Goal: Task Accomplishment & Management: Manage account settings

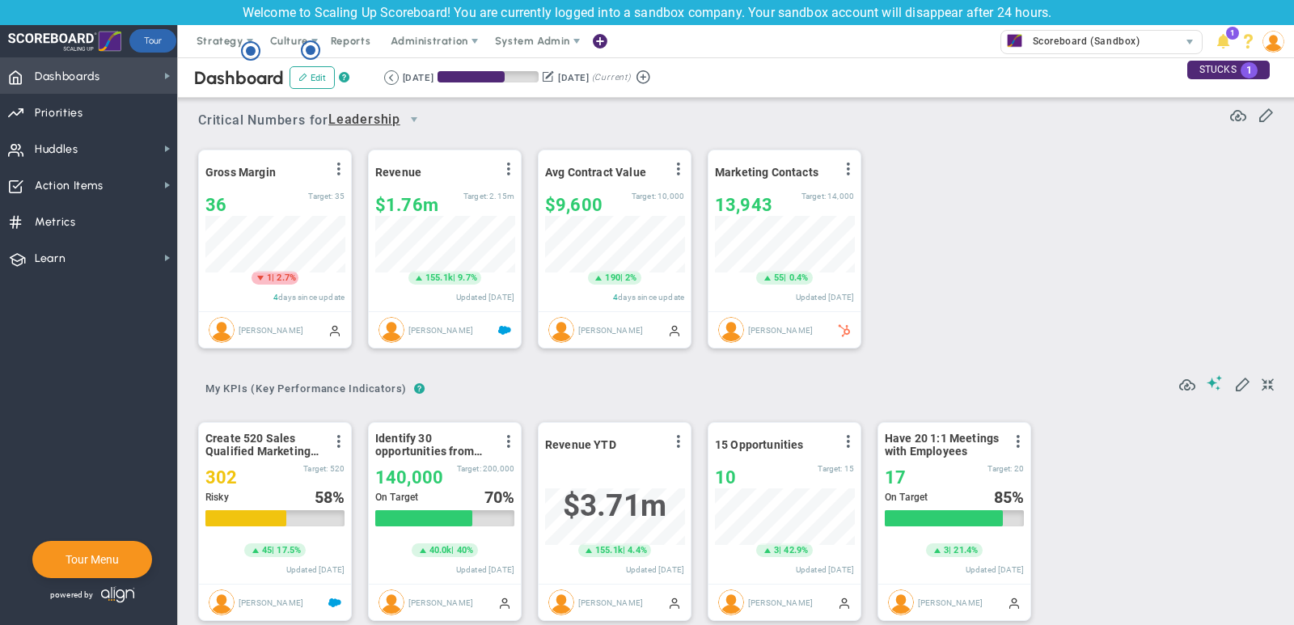
click at [117, 78] on span "Dashboards Dashboards" at bounding box center [88, 75] width 177 height 36
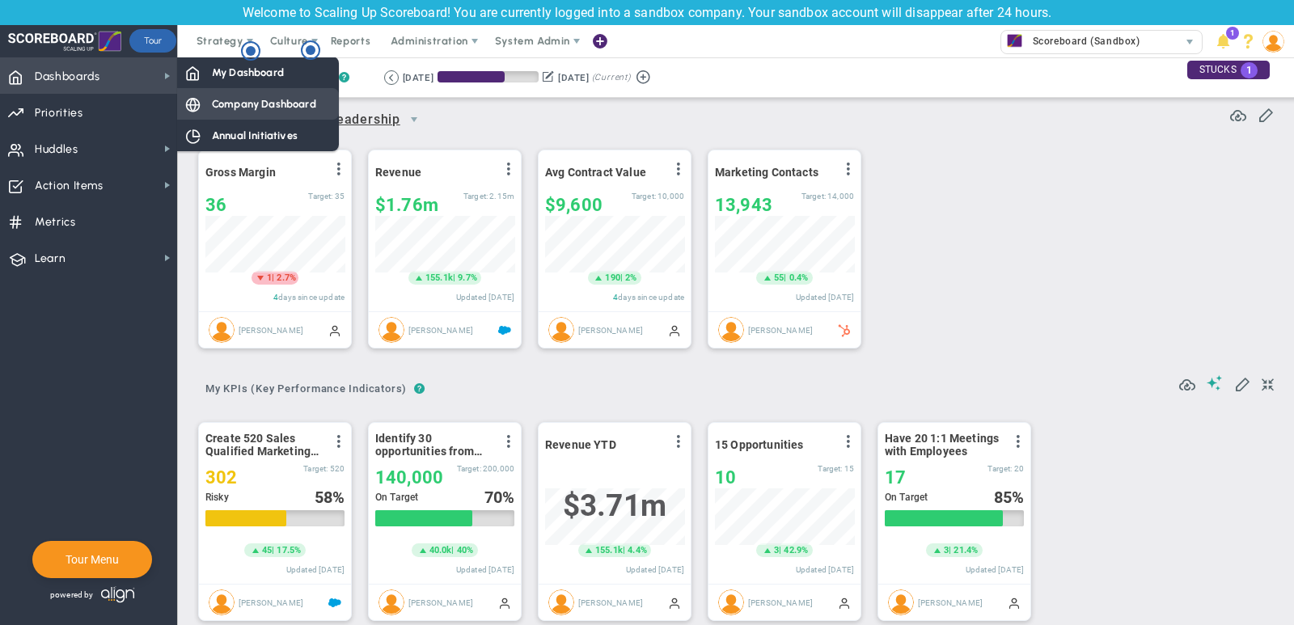
click at [253, 98] on span "Company Dashboard" at bounding box center [264, 103] width 104 height 15
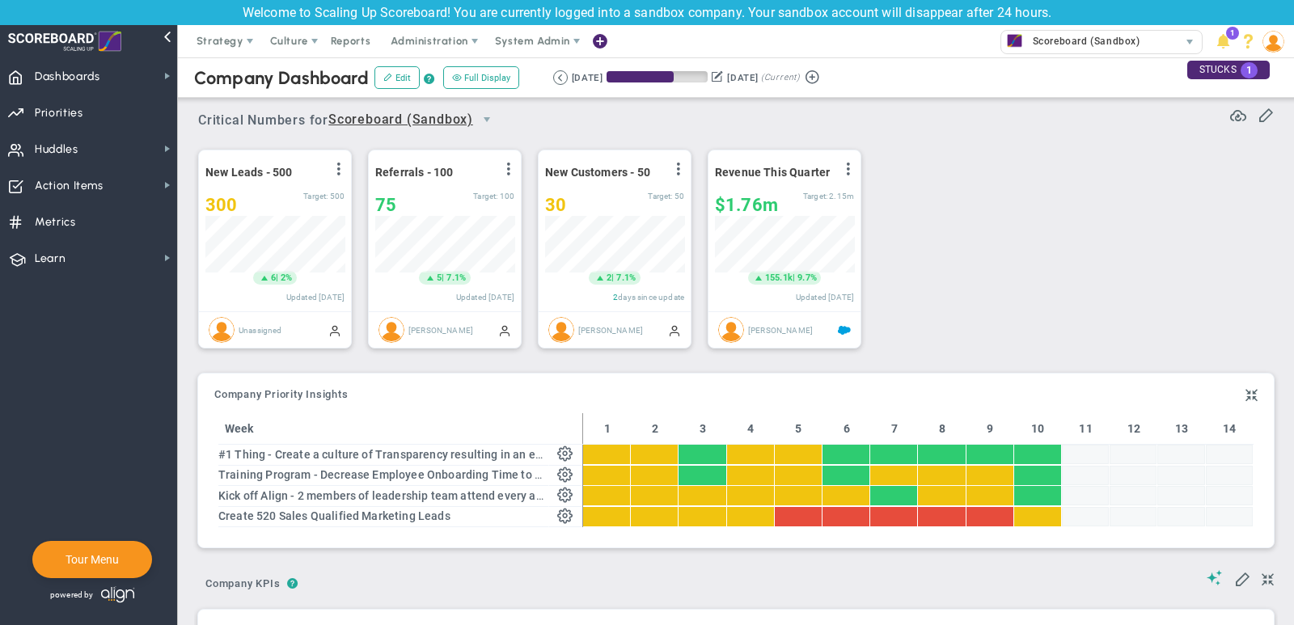
scroll to position [57, 139]
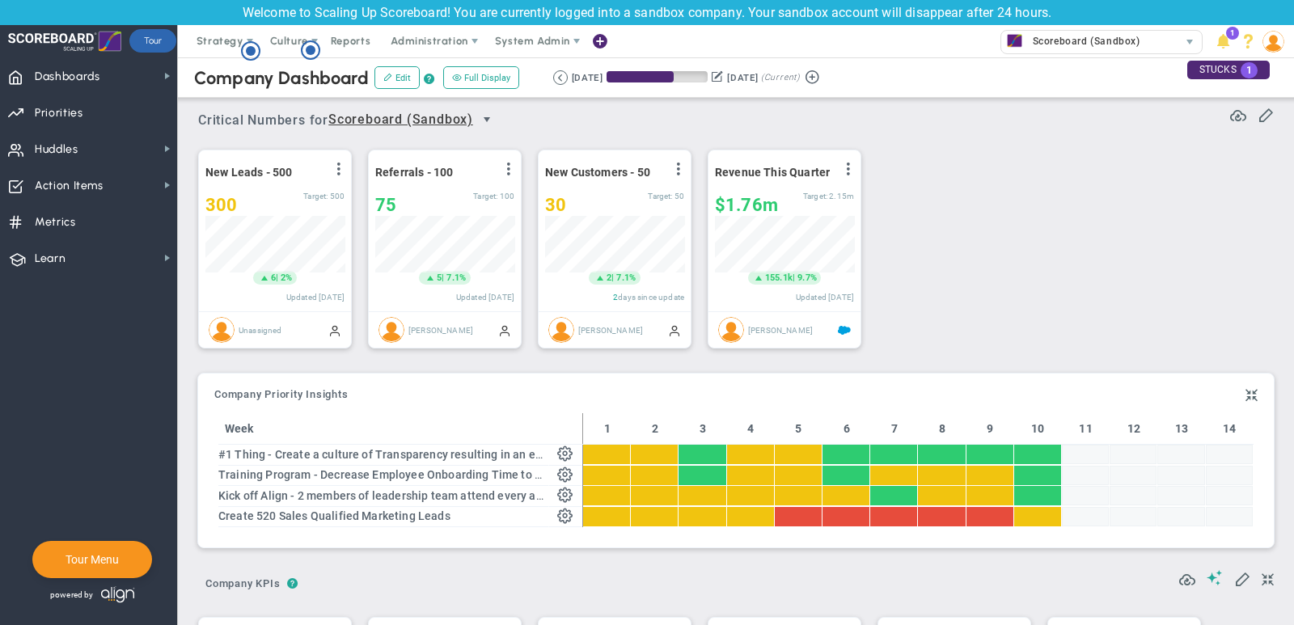
click at [488, 118] on span "select" at bounding box center [486, 119] width 13 height 13
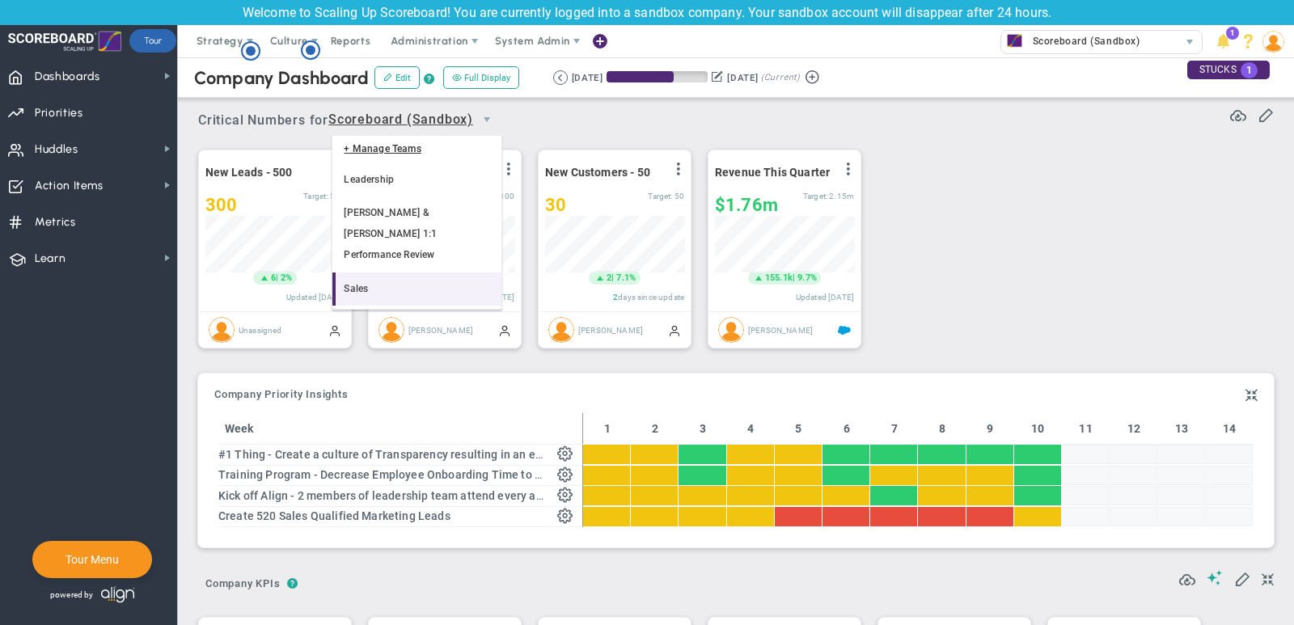
click at [441, 272] on li "Sales" at bounding box center [416, 289] width 169 height 34
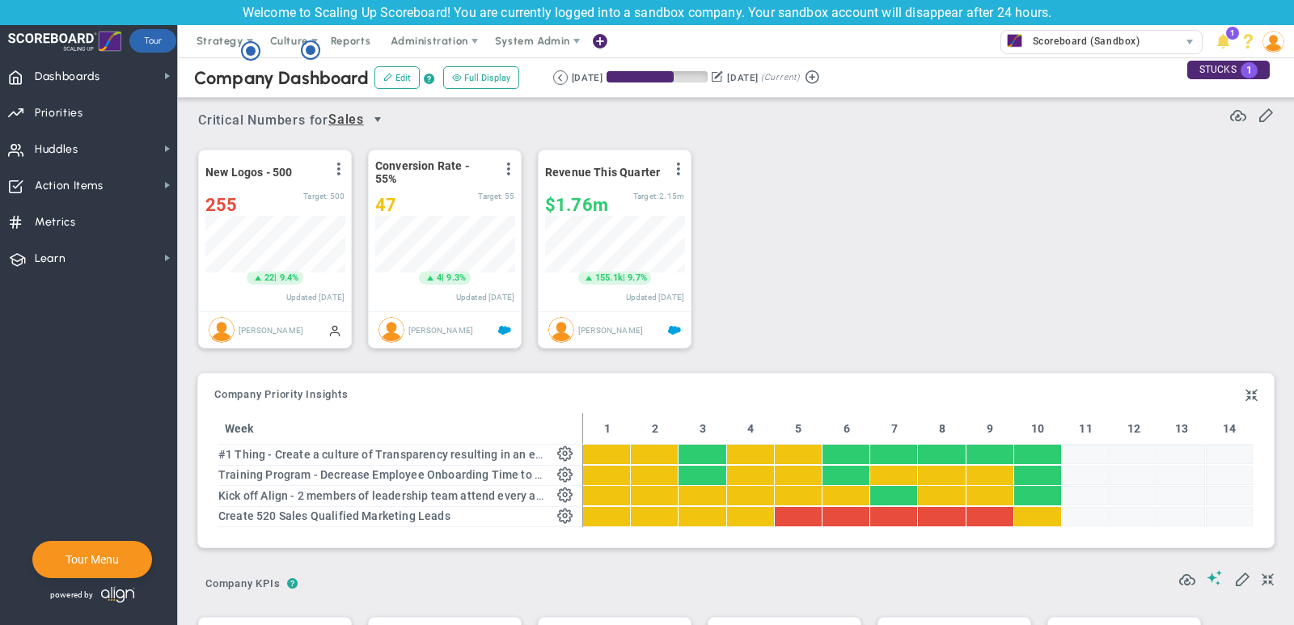
click at [383, 125] on span "select" at bounding box center [377, 119] width 13 height 13
click at [386, 178] on li "Scoreboard (Sandbox)" at bounding box center [362, 190] width 61 height 54
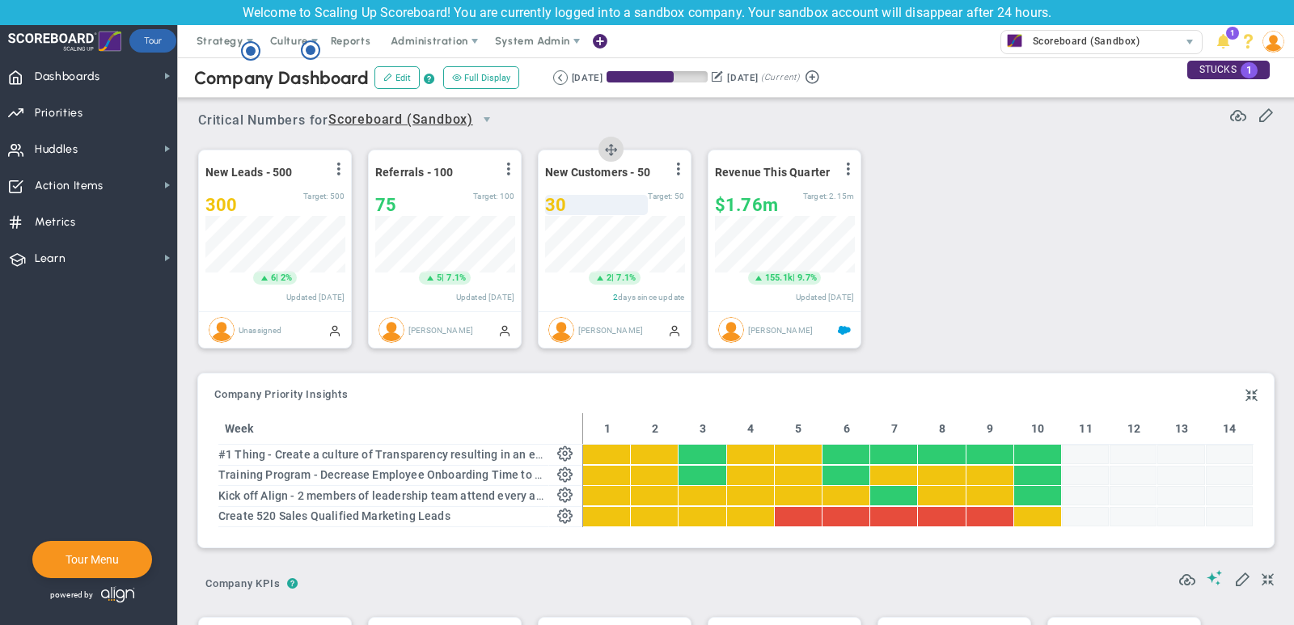
click at [585, 204] on div "30" at bounding box center [596, 205] width 103 height 20
type input "33"
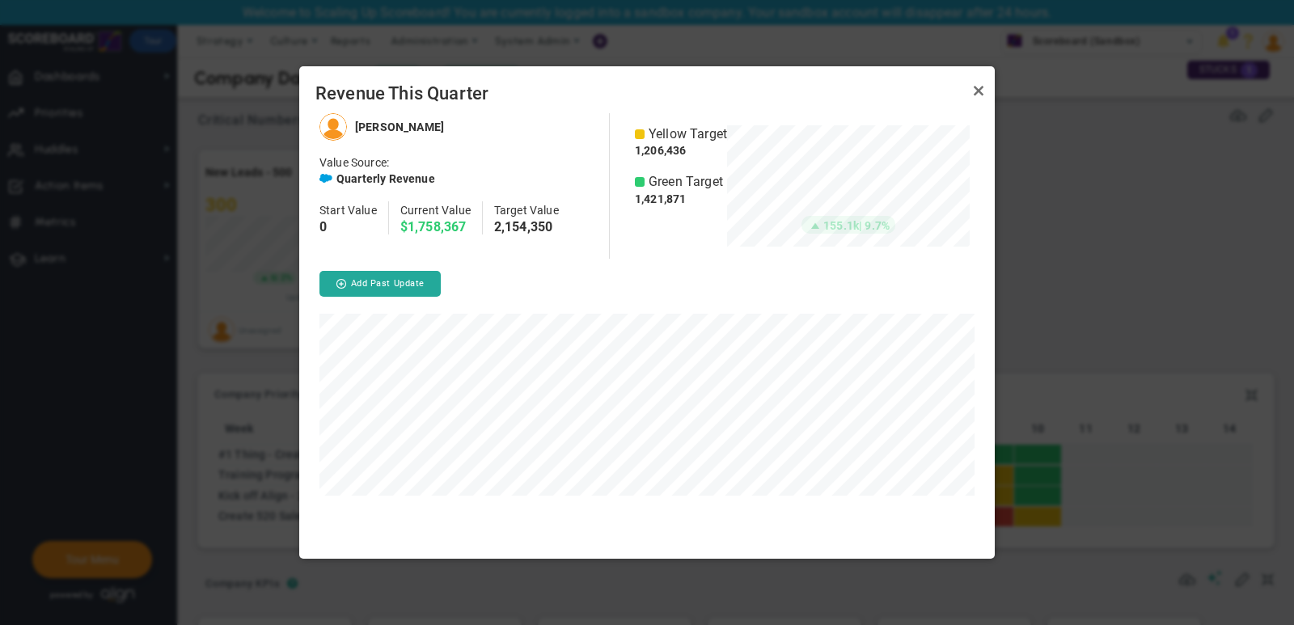
scroll to position [445, 695]
click at [976, 93] on link "Close" at bounding box center [978, 90] width 19 height 19
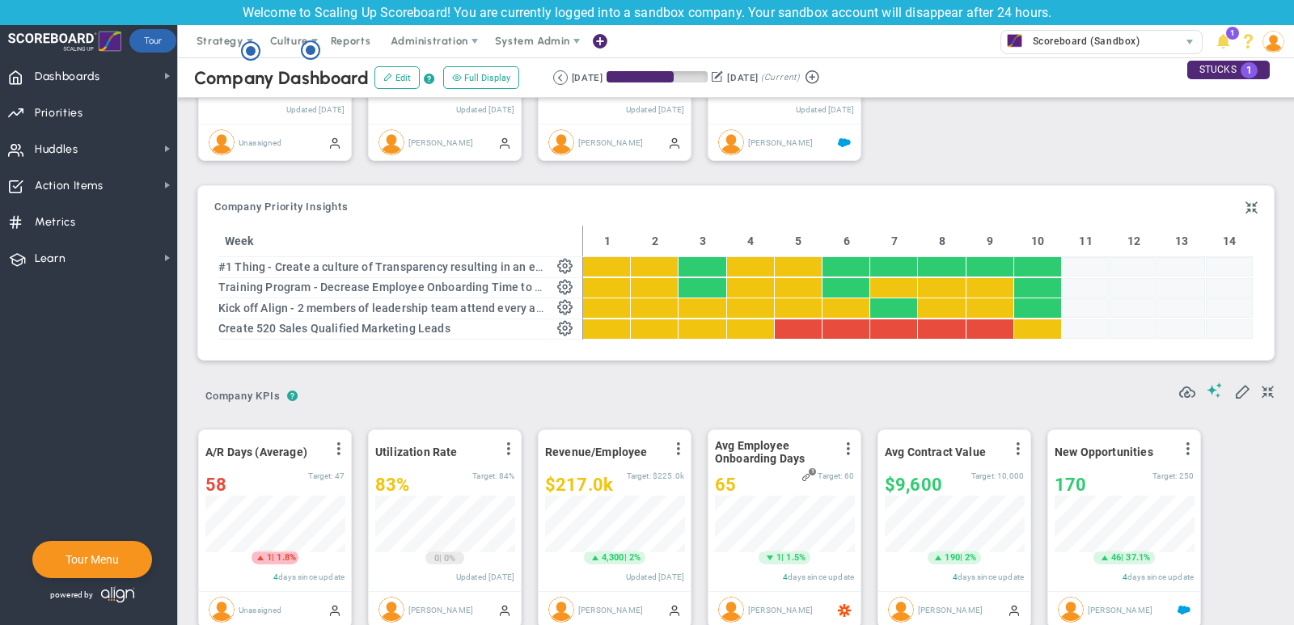
scroll to position [192, 0]
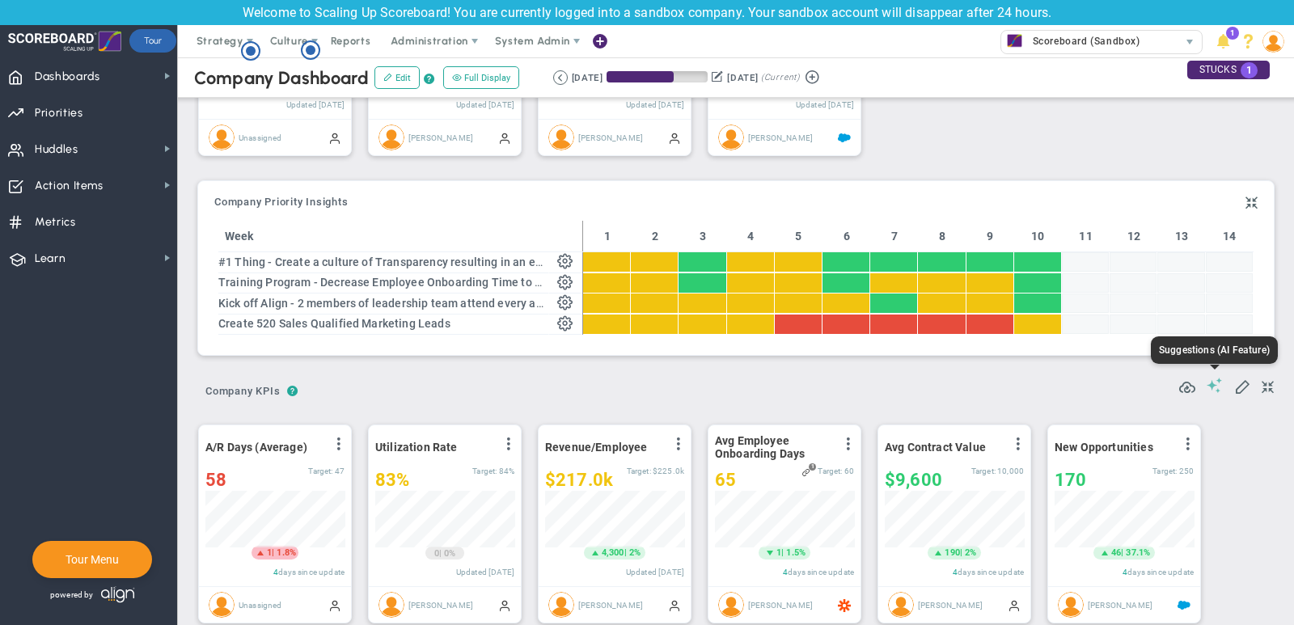
click at [1215, 388] on span at bounding box center [1214, 385] width 16 height 15
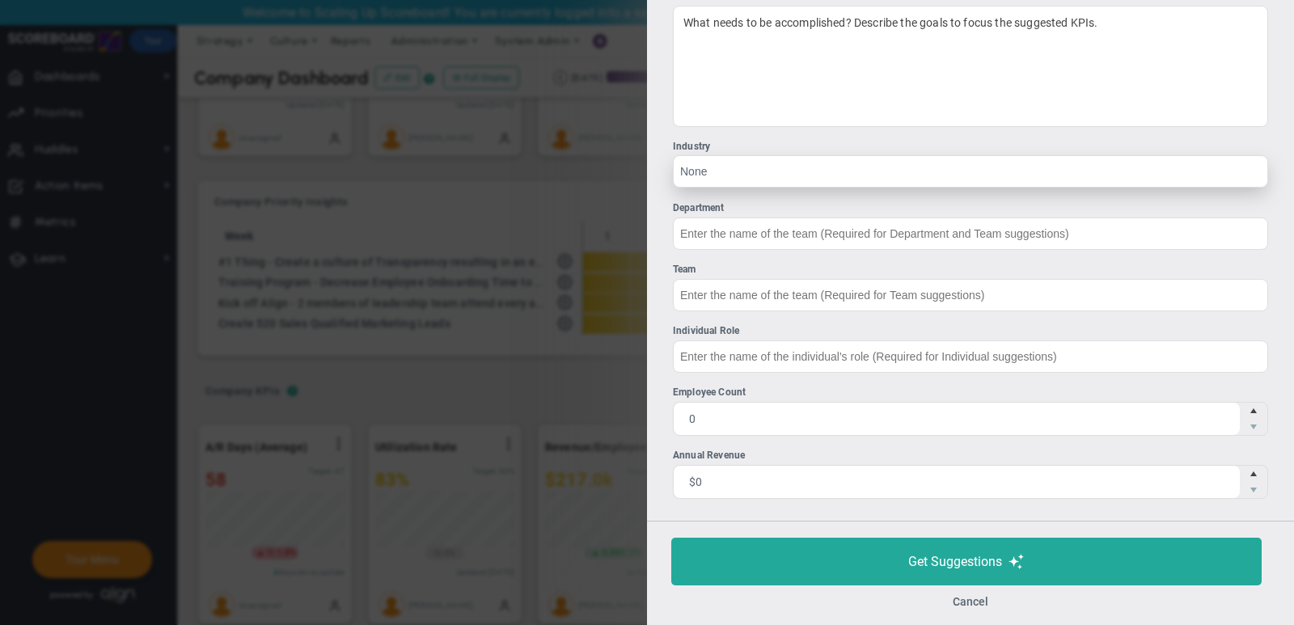
scroll to position [175, 0]
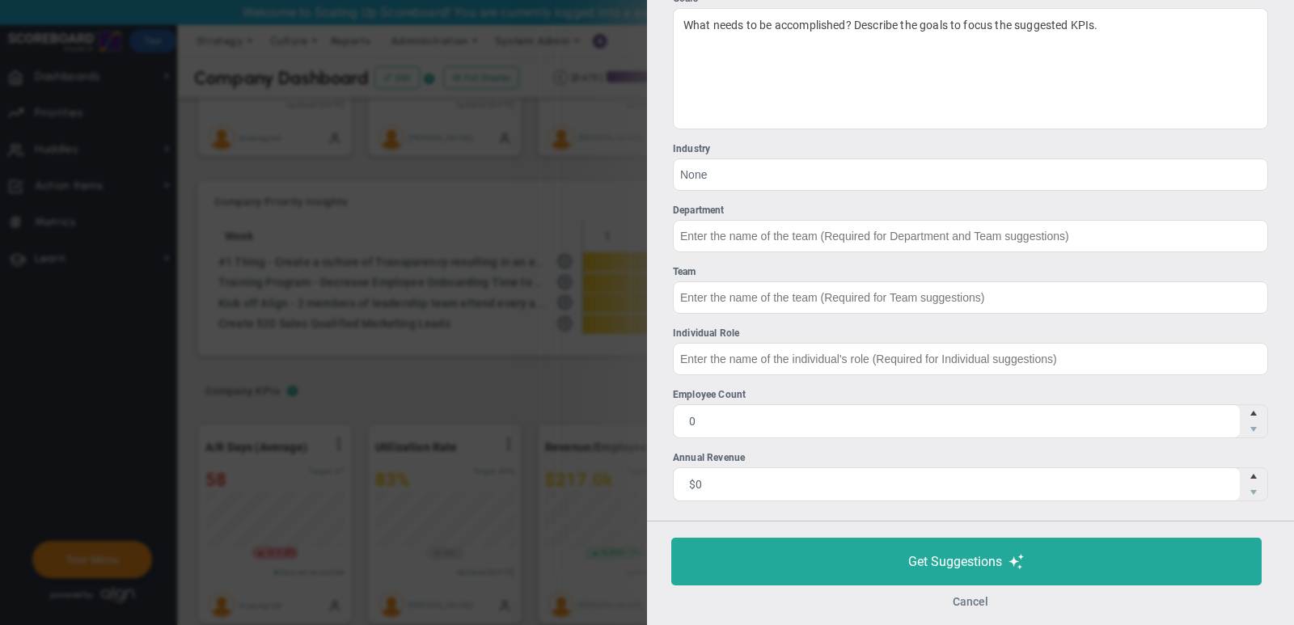
click at [971, 601] on button "Cancel" at bounding box center [970, 601] width 36 height 13
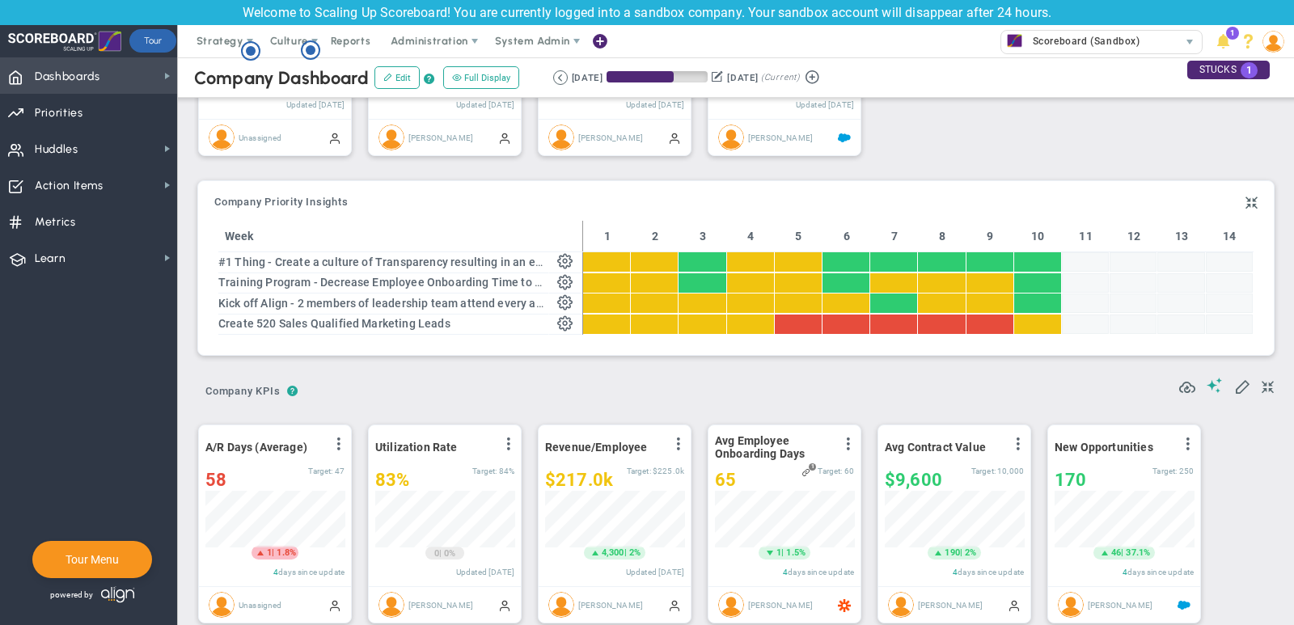
click at [131, 77] on span "Dashboards Dashboards" at bounding box center [88, 75] width 177 height 36
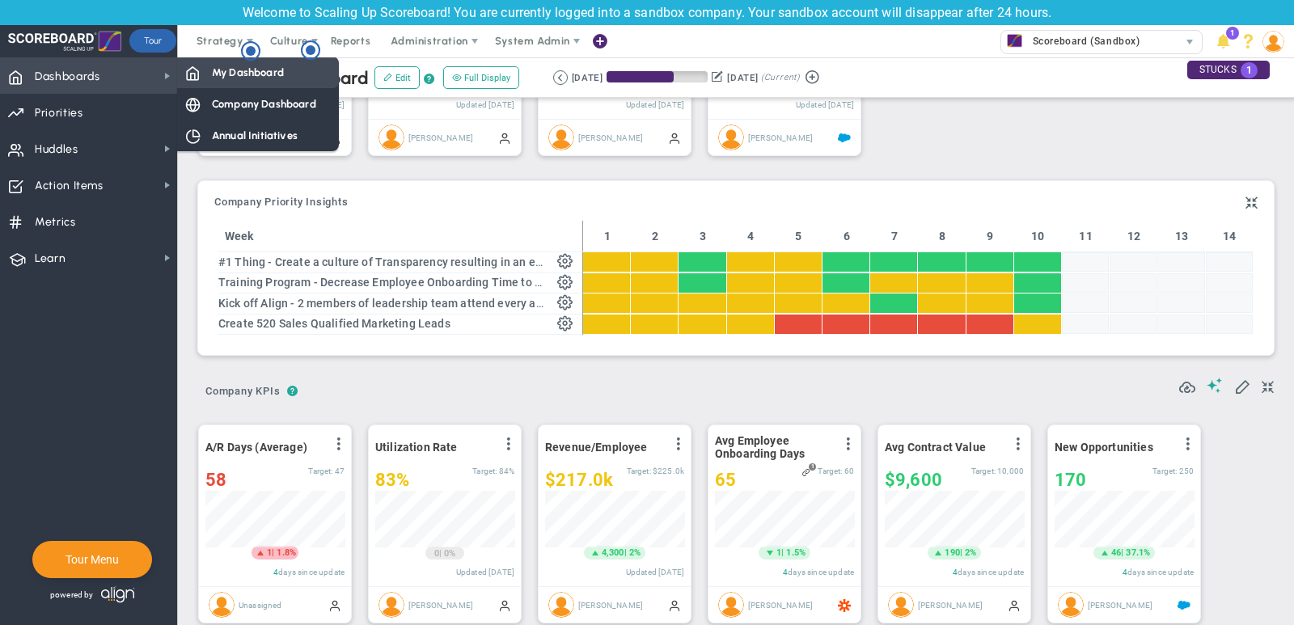
click at [249, 85] on div "My Dashboard" at bounding box center [258, 73] width 162 height 32
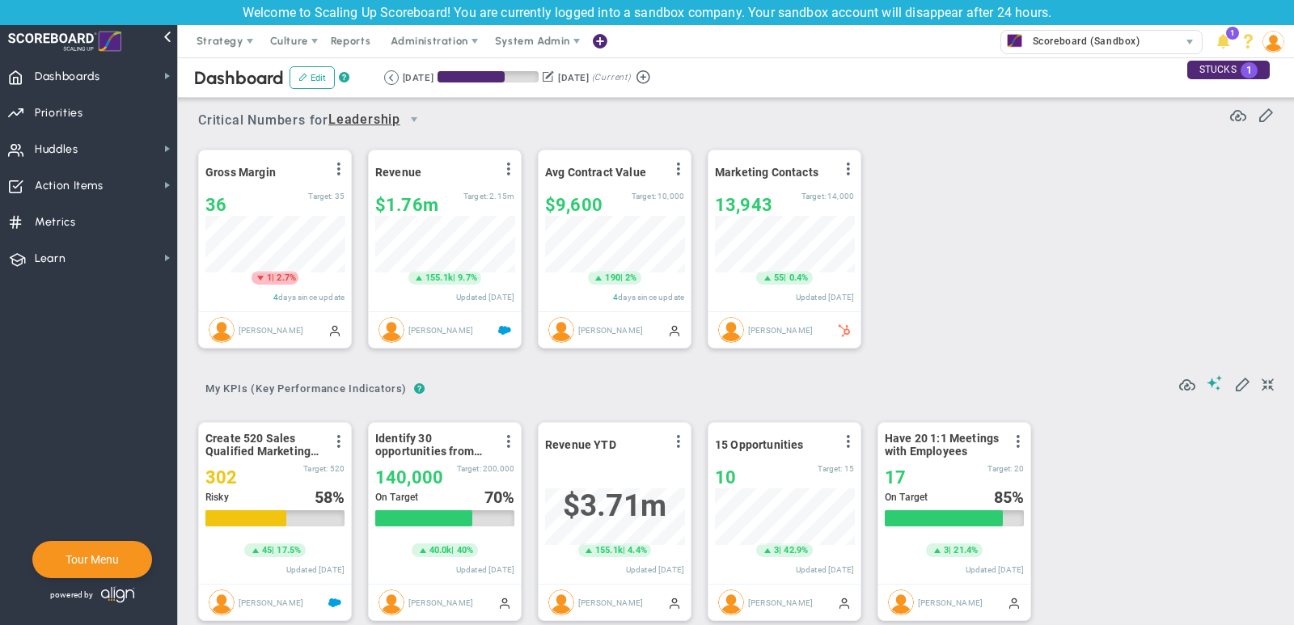
scroll to position [808399, 808316]
click at [127, 139] on span "Huddles Huddles" at bounding box center [88, 148] width 177 height 36
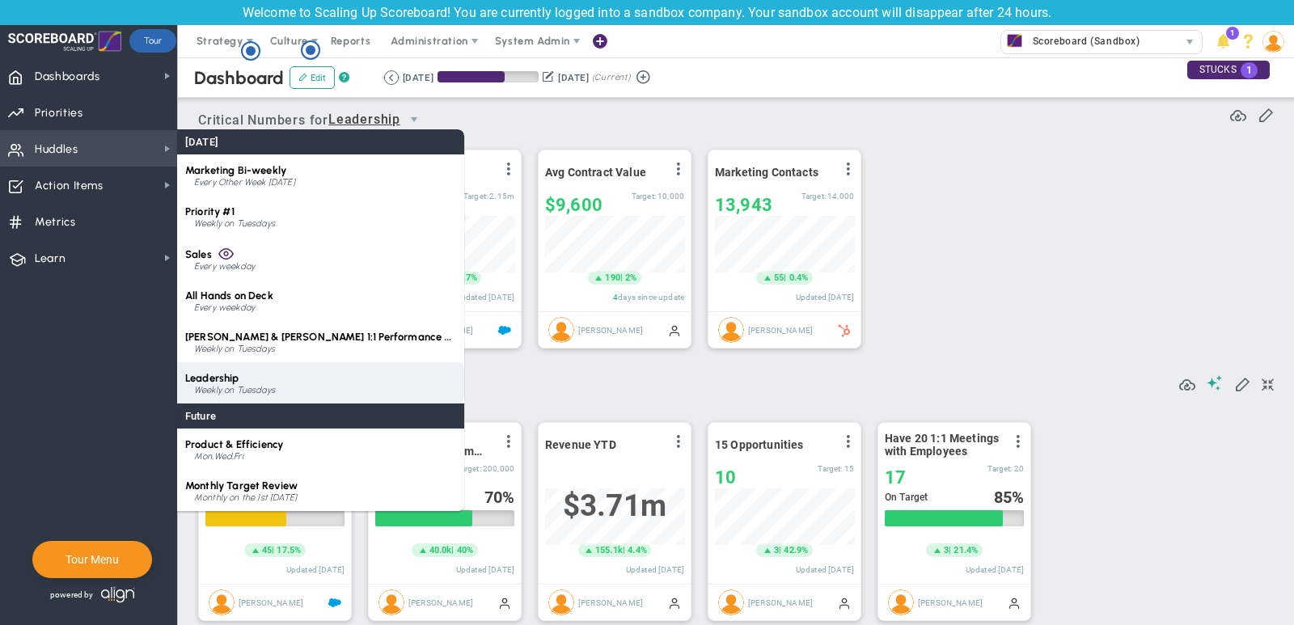
click at [268, 386] on div "Weekly on Tuesdays" at bounding box center [325, 391] width 262 height 10
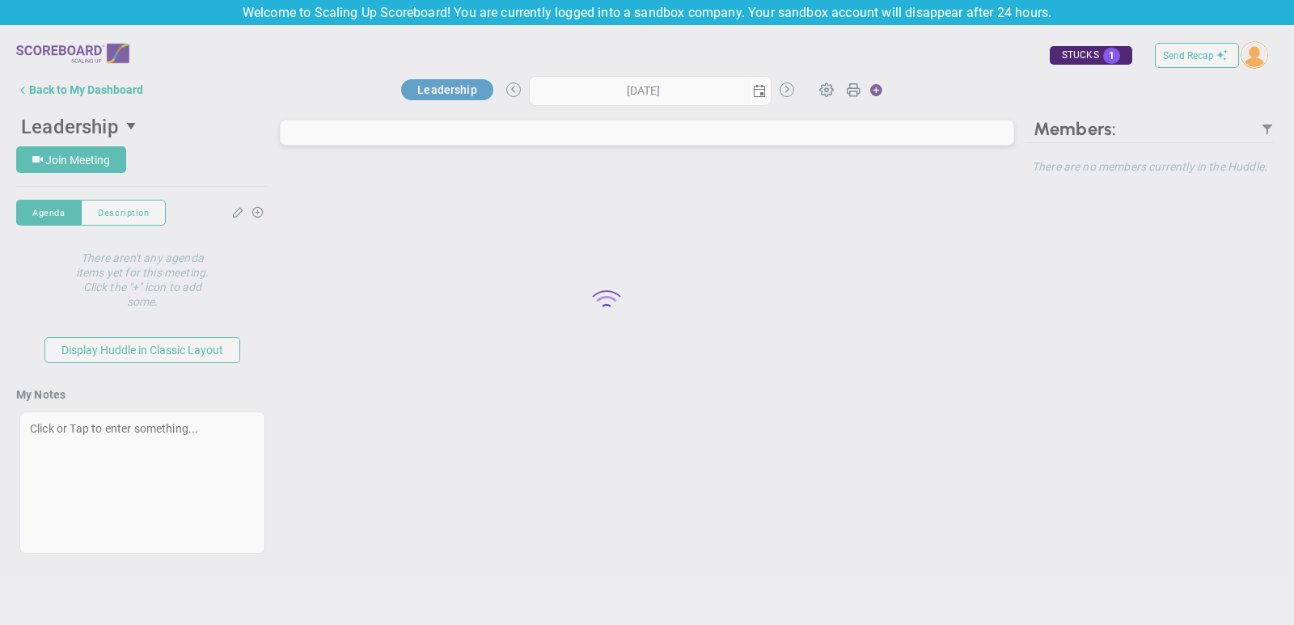
type input "[DATE]"
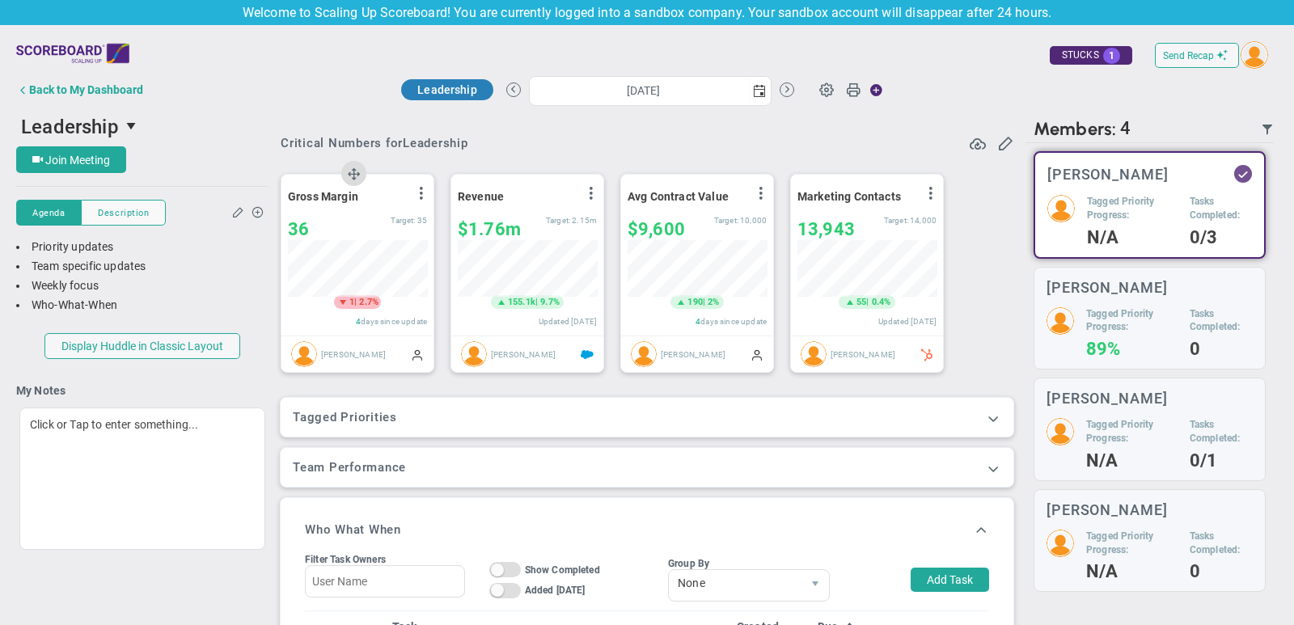
scroll to position [808399, 808316]
click at [754, 91] on span "select" at bounding box center [759, 90] width 13 height 13
click at [351, 117] on div "Critical Numbers for Leadership Add Critical Numbers Track the 3-5 most importa…" at bounding box center [646, 573] width 741 height 926
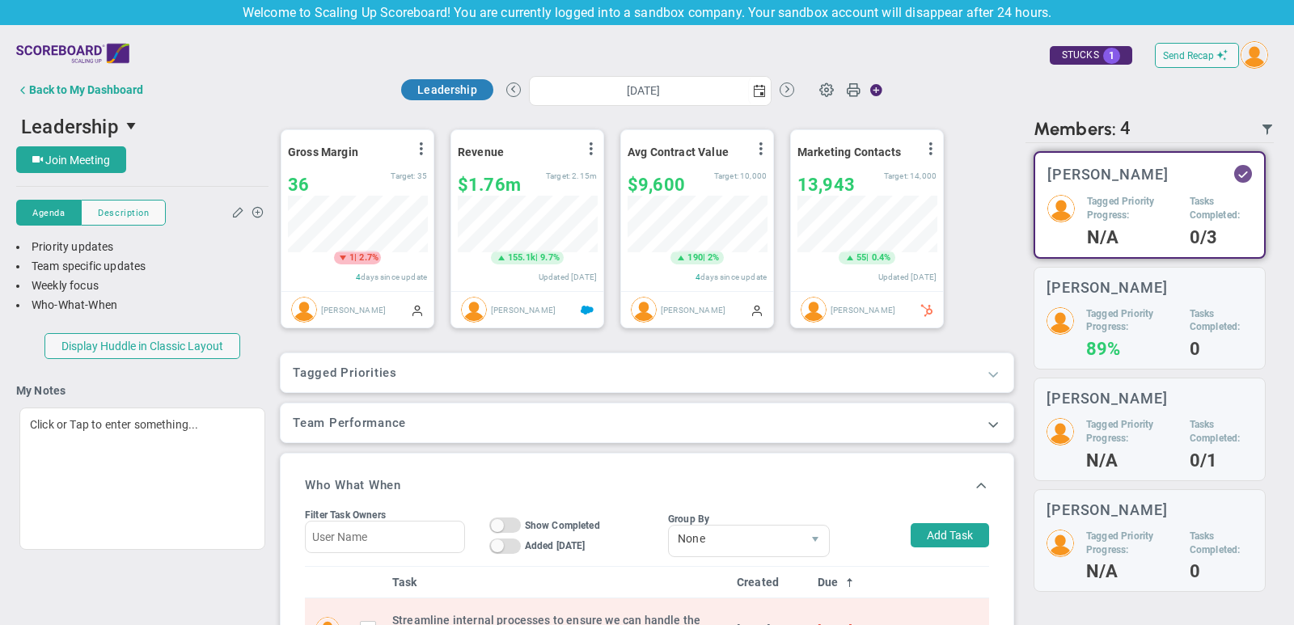
click at [994, 369] on span at bounding box center [993, 373] width 16 height 16
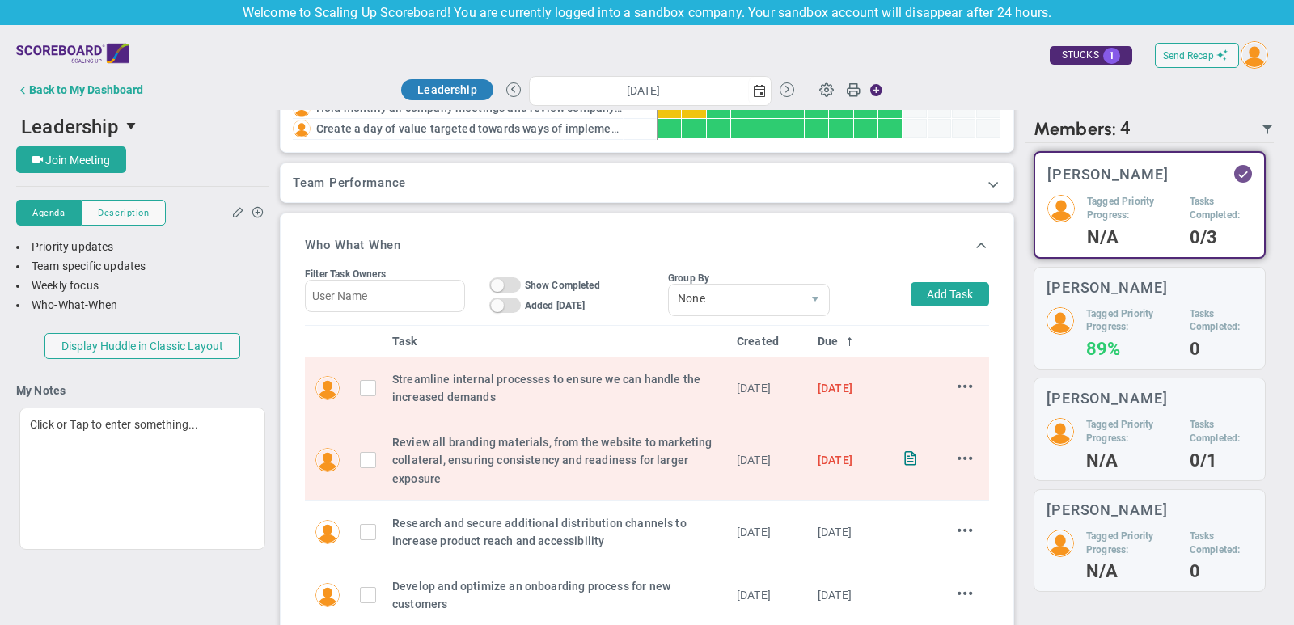
scroll to position [411, 0]
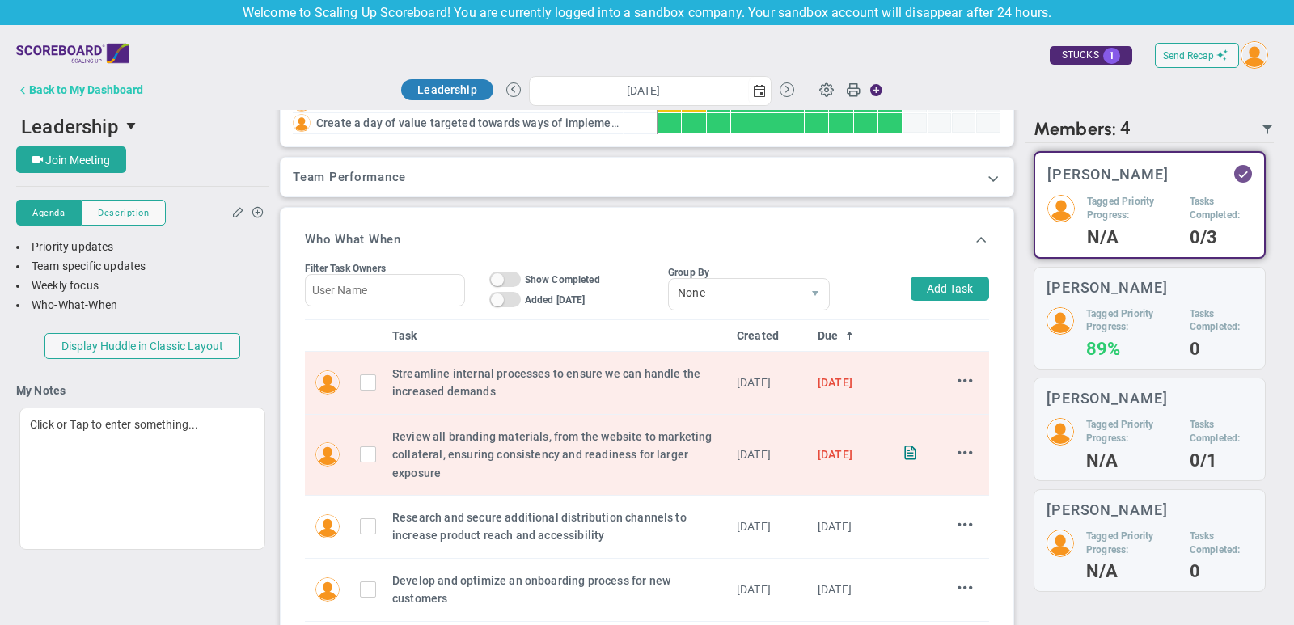
click at [129, 90] on div "Back to My Dashboard" at bounding box center [86, 89] width 114 height 13
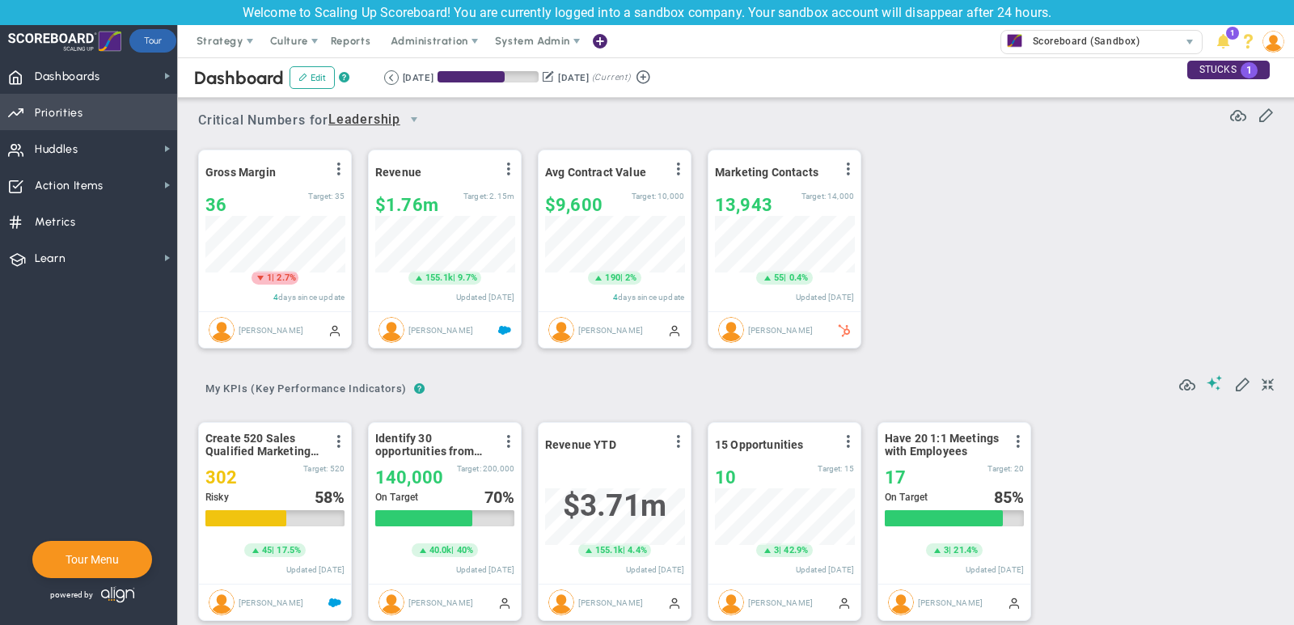
click at [136, 112] on span "Priorities OKR Tree Priorities OKRs" at bounding box center [88, 112] width 177 height 36
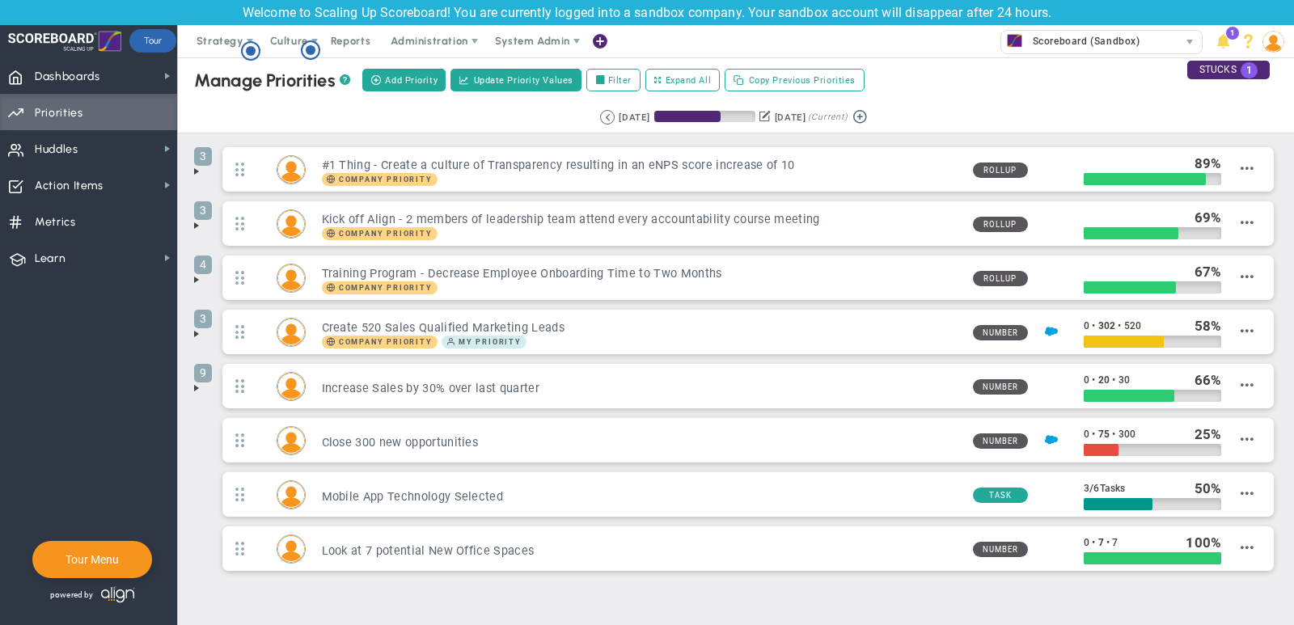
click at [199, 168] on span at bounding box center [196, 171] width 13 height 13
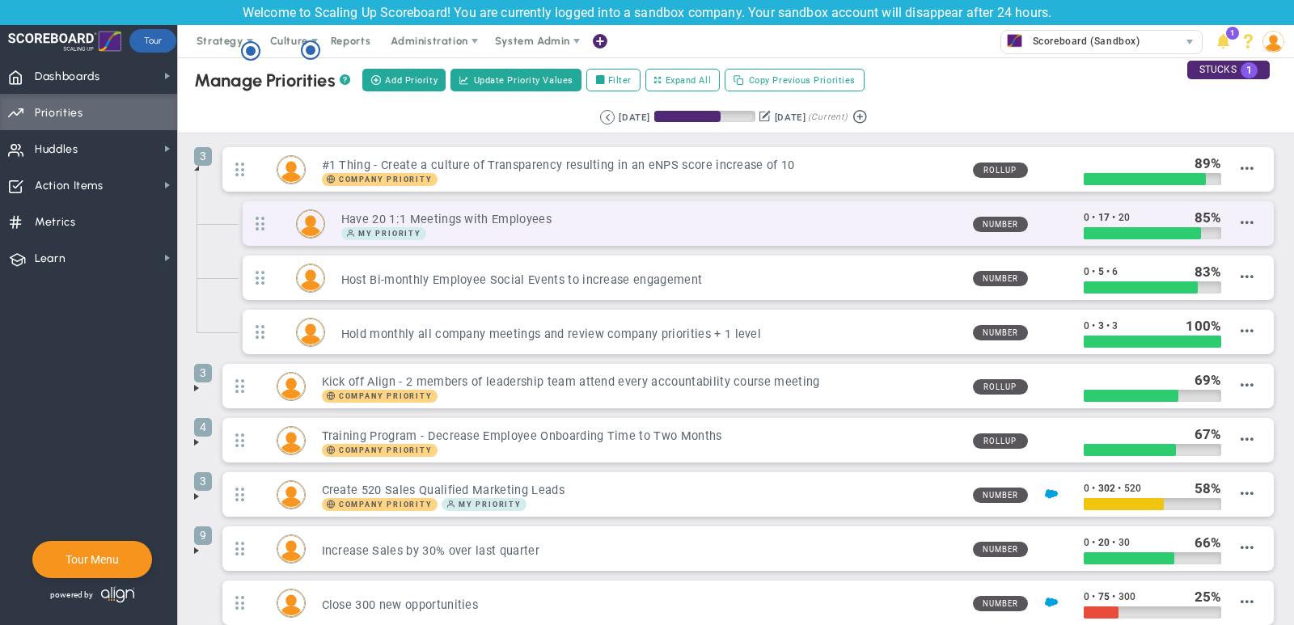
click at [513, 215] on h3 "Have 20 1:1 Meetings with Employees" at bounding box center [650, 219] width 618 height 15
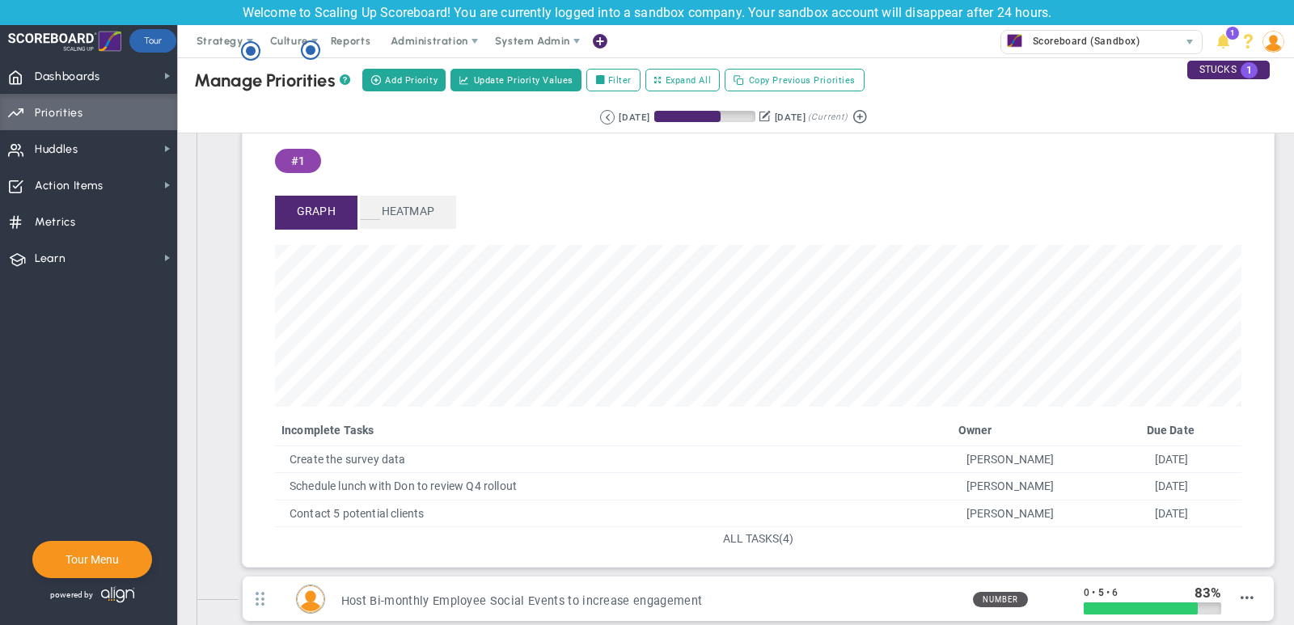
scroll to position [124, 0]
click at [758, 536] on span "ALL TASKS" at bounding box center [751, 537] width 56 height 13
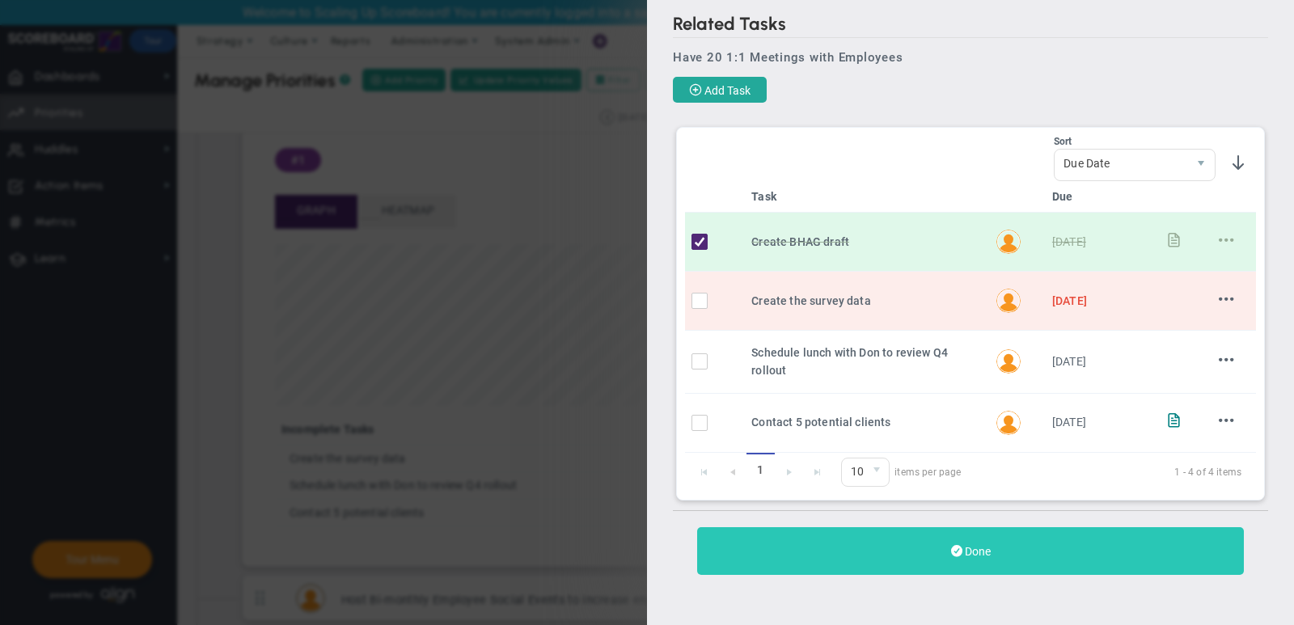
click at [1015, 556] on button "Done" at bounding box center [970, 551] width 547 height 48
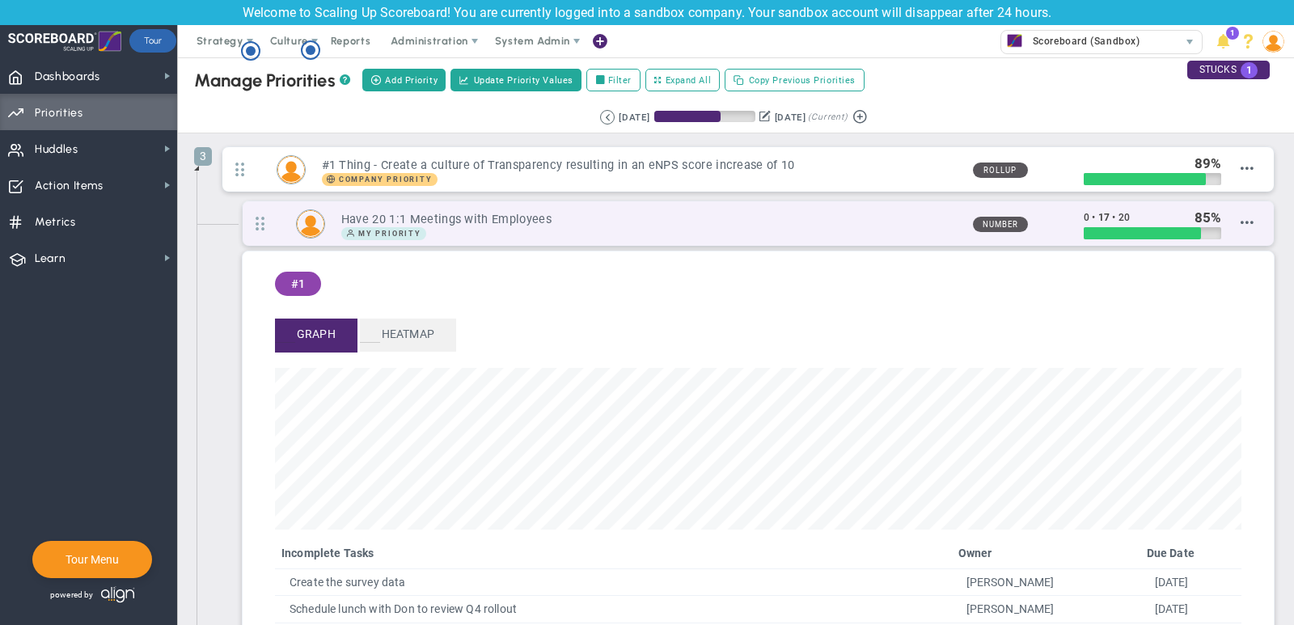
click at [457, 214] on h3 "Have 20 1:1 Meetings with Employees" at bounding box center [650, 219] width 618 height 15
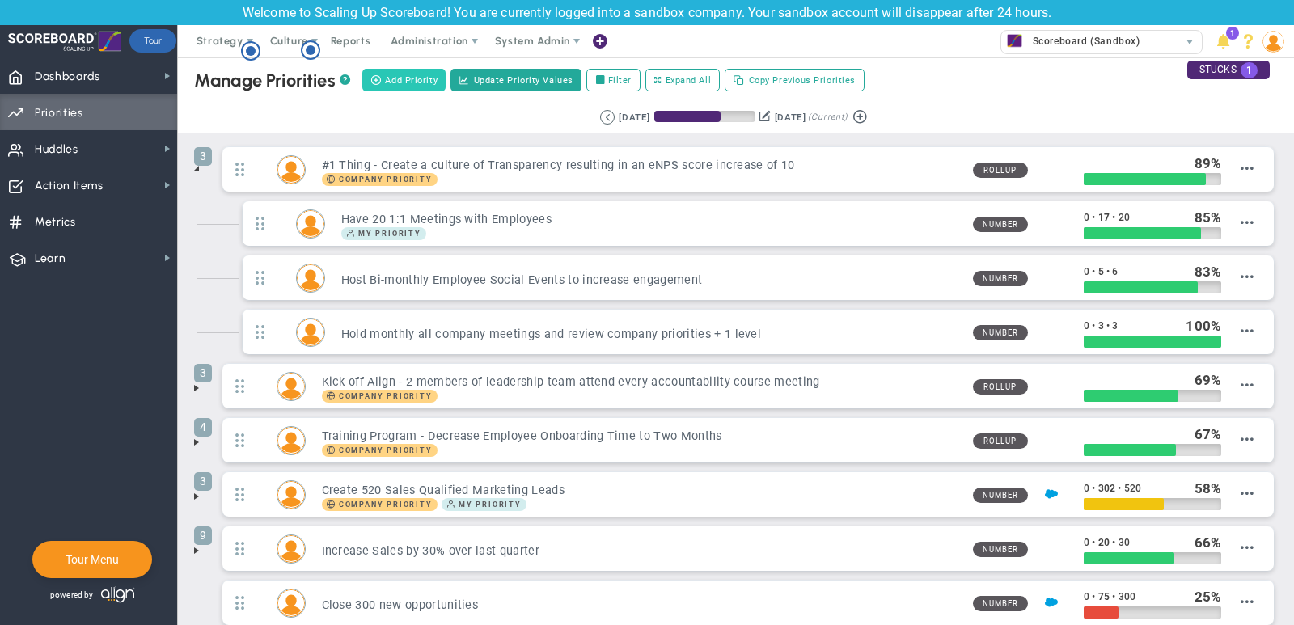
click at [419, 82] on span "Add Priority" at bounding box center [411, 81] width 53 height 14
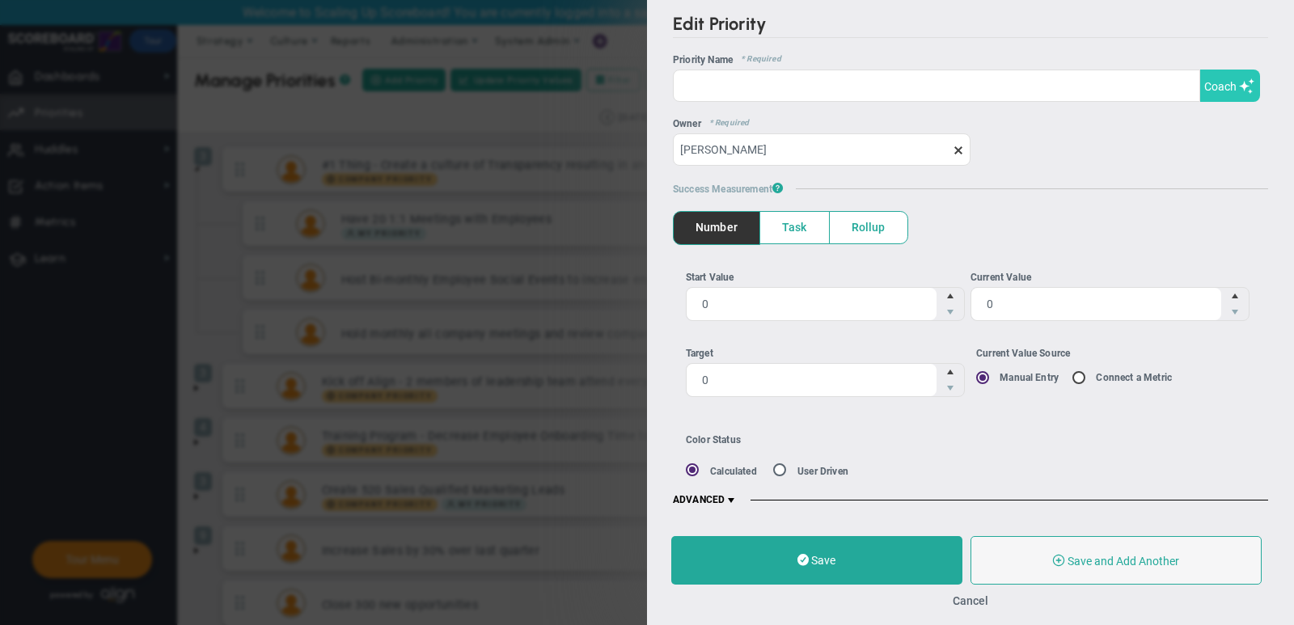
click at [1241, 86] on span at bounding box center [1247, 85] width 16 height 15
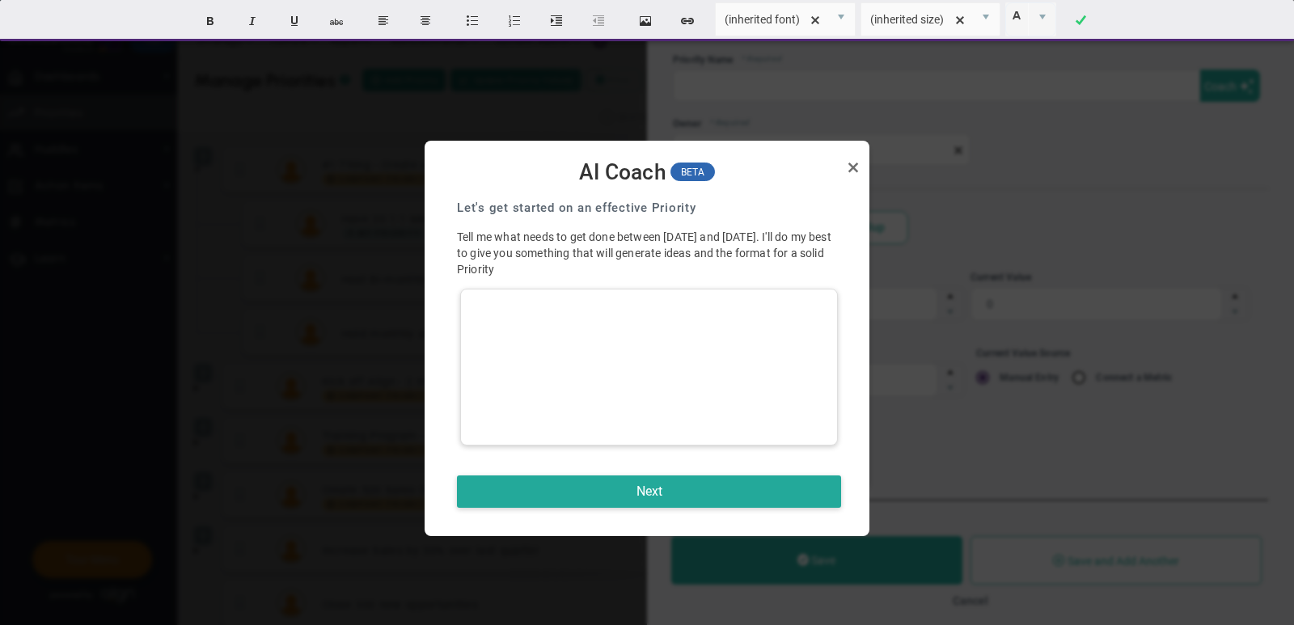
click at [663, 368] on div at bounding box center [649, 367] width 378 height 157
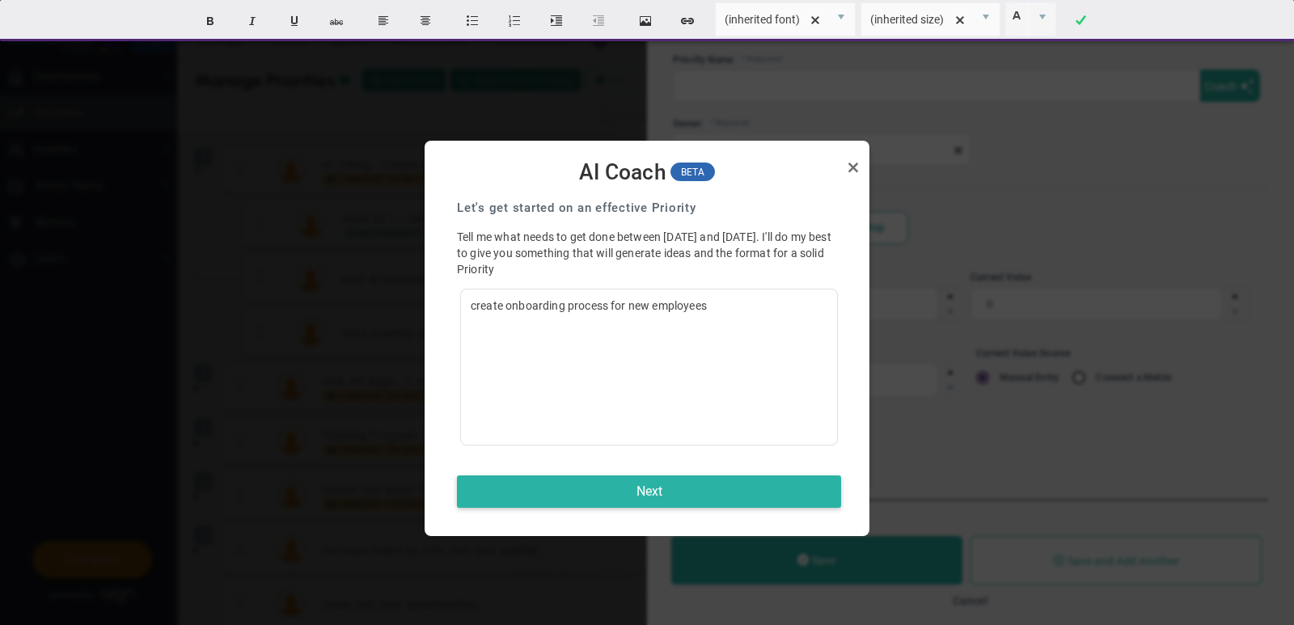
click at [576, 486] on button "Next" at bounding box center [649, 491] width 384 height 32
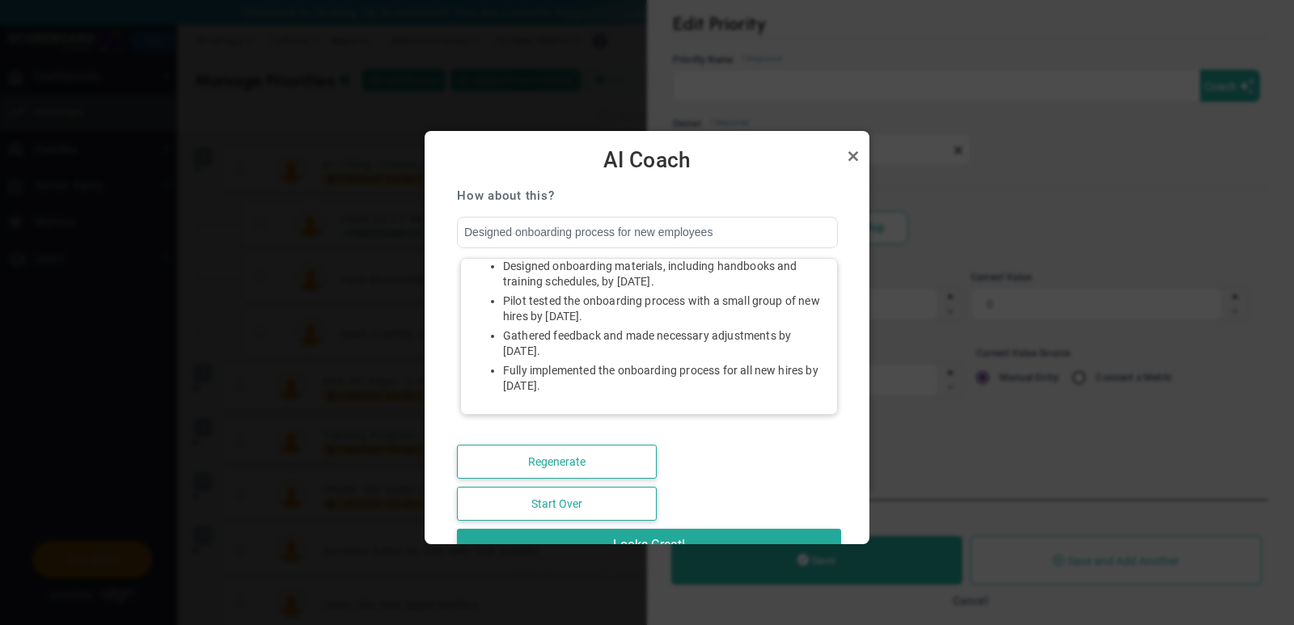
scroll to position [99, 0]
click at [853, 154] on link "Close" at bounding box center [852, 155] width 19 height 19
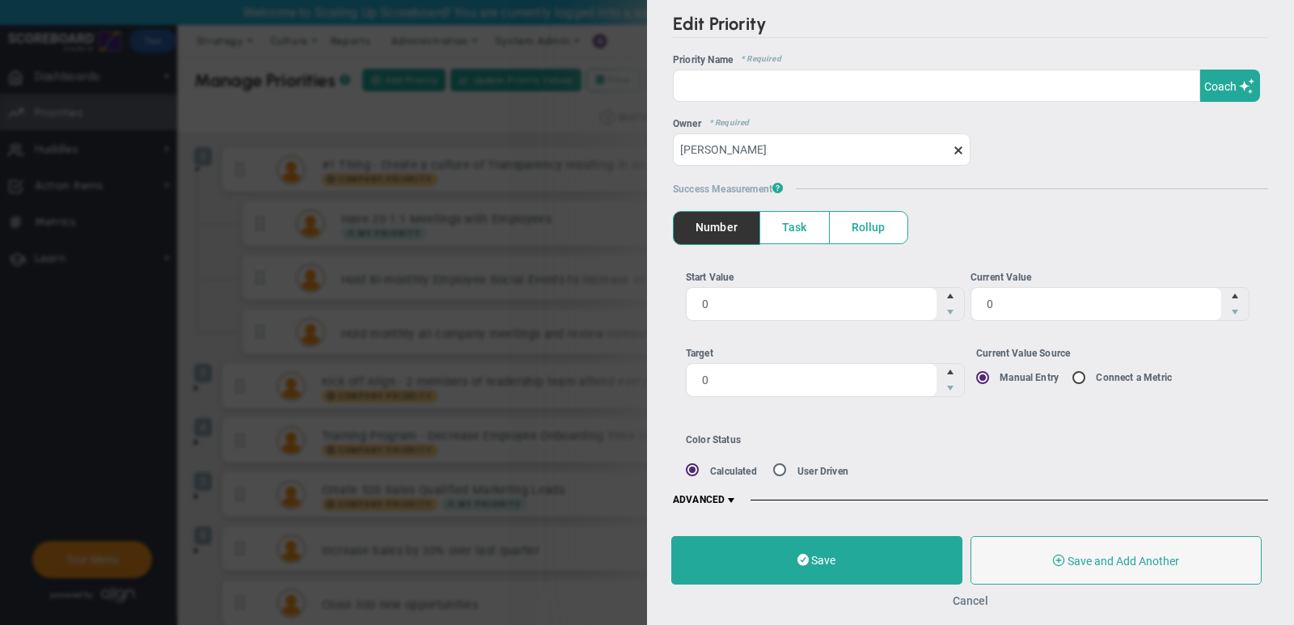
click at [977, 595] on button "Cancel" at bounding box center [970, 600] width 36 height 13
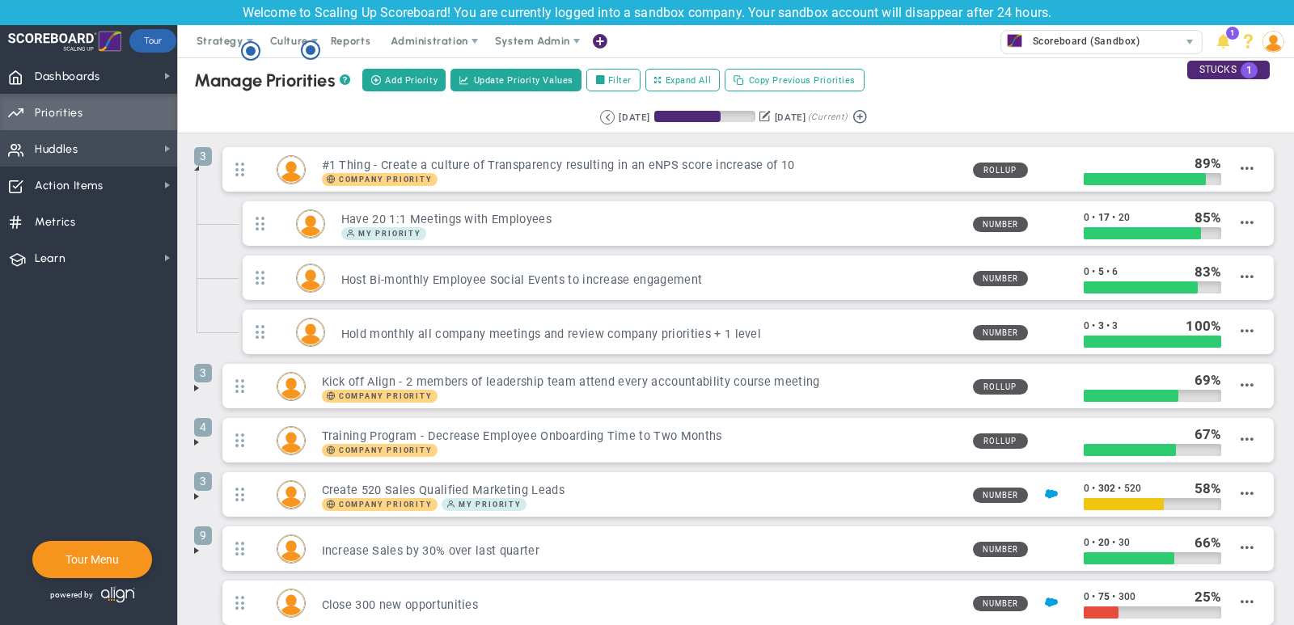
click at [96, 155] on span "Huddles Huddles" at bounding box center [88, 148] width 177 height 36
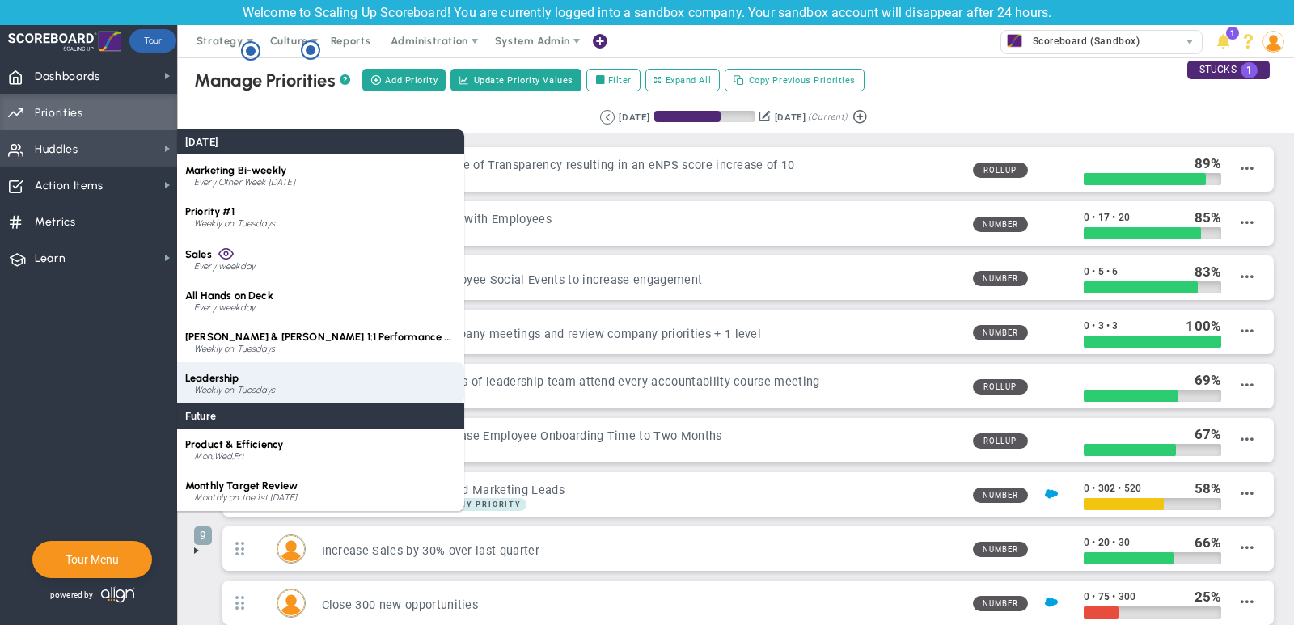
click at [311, 396] on div "Leadership Weekly on Tuesdays" at bounding box center [320, 382] width 287 height 41
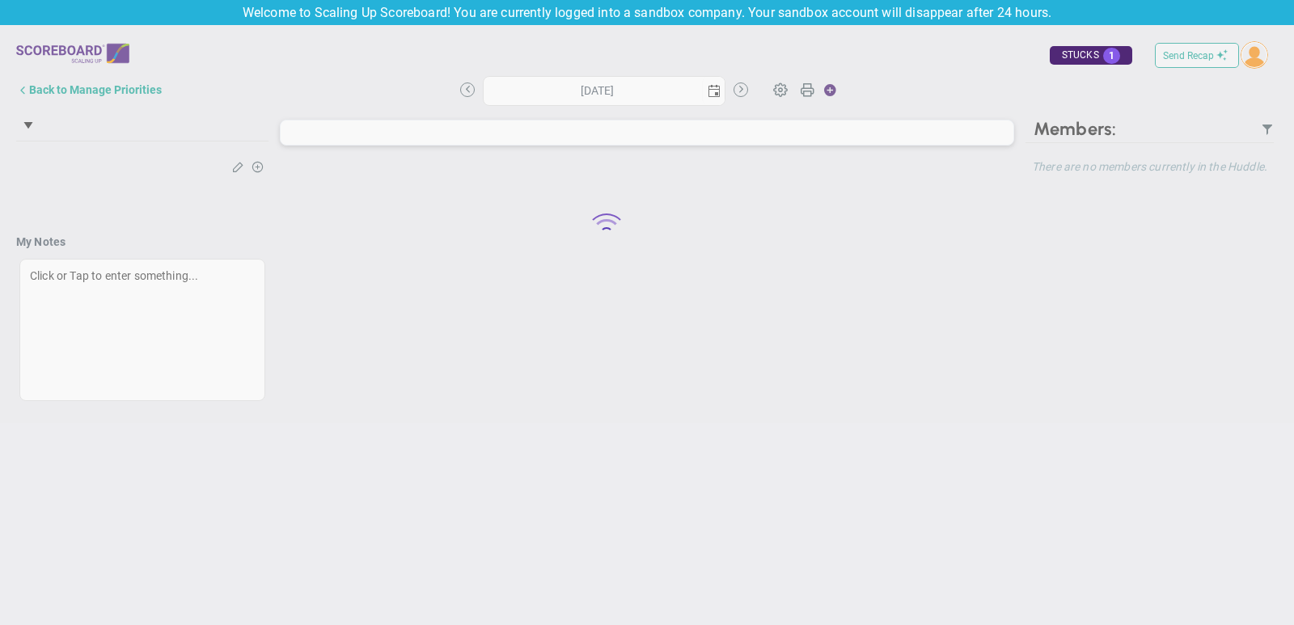
type input "[DATE]"
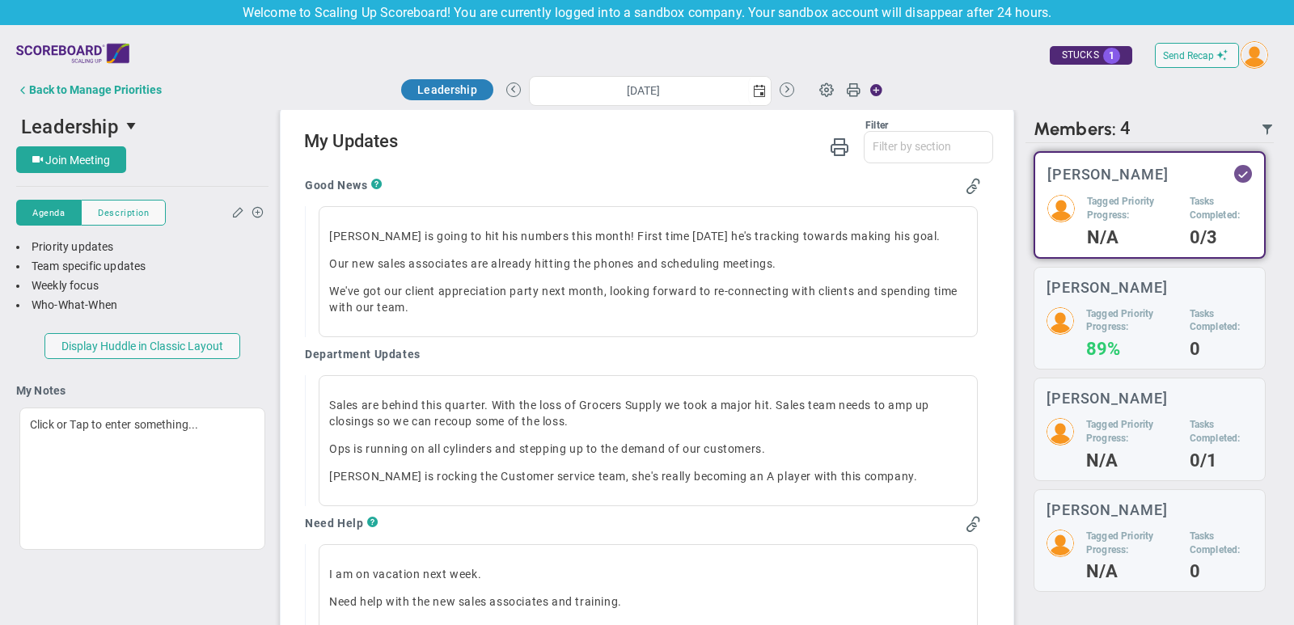
scroll to position [935, 0]
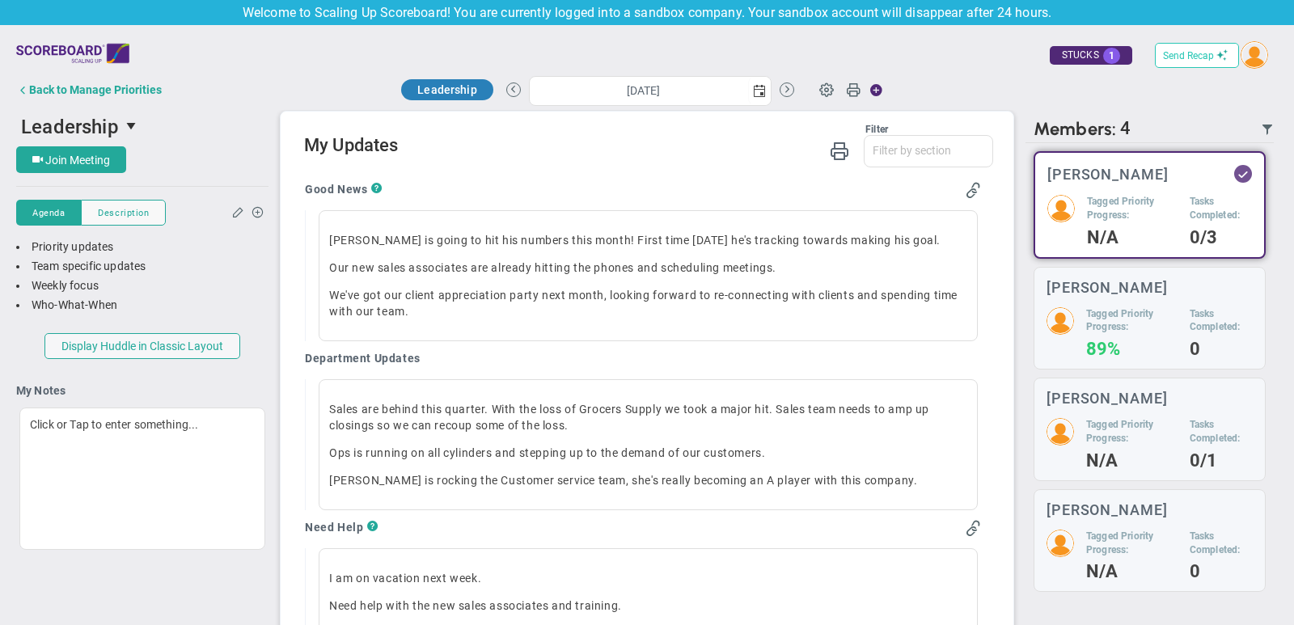
click at [1209, 60] on span "Send Recap" at bounding box center [1188, 55] width 51 height 11
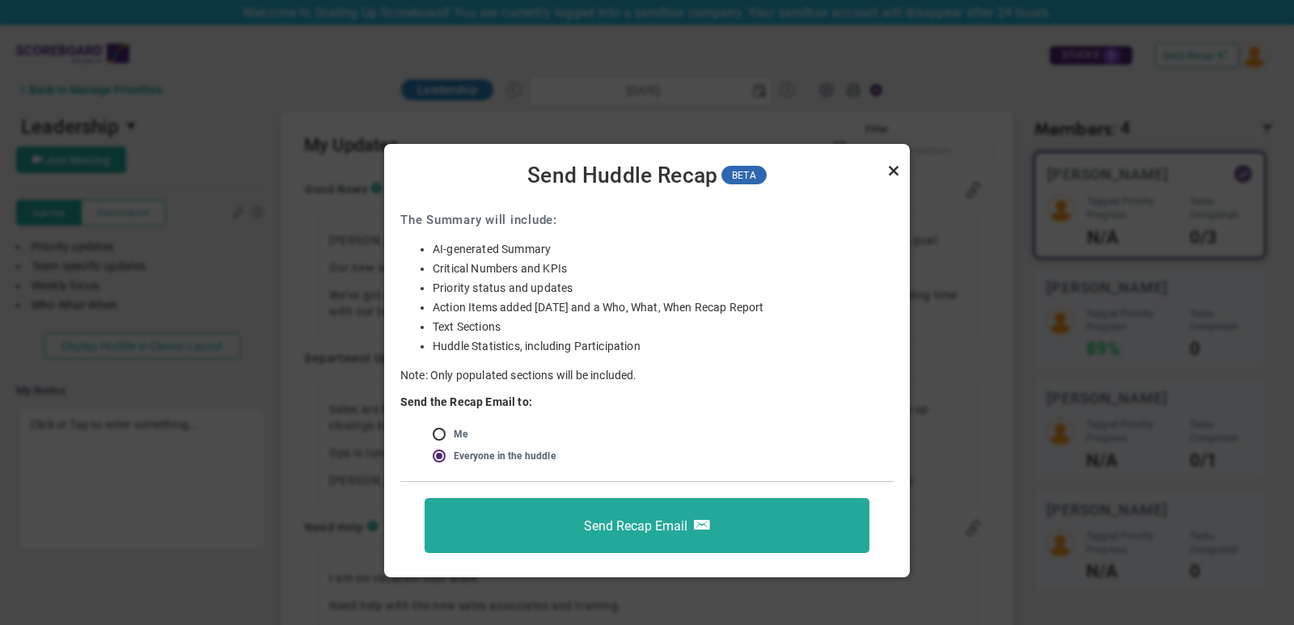
click at [894, 171] on link "Close" at bounding box center [893, 170] width 19 height 19
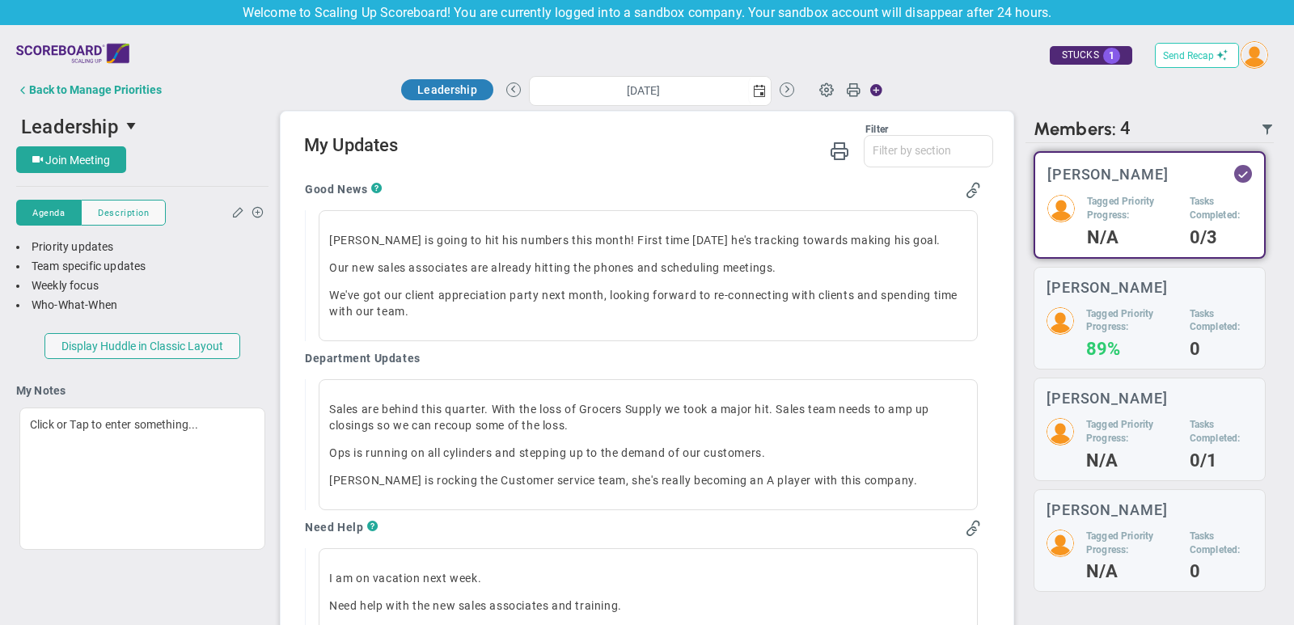
click at [1183, 63] on button "Send Recap" at bounding box center [1196, 55] width 84 height 25
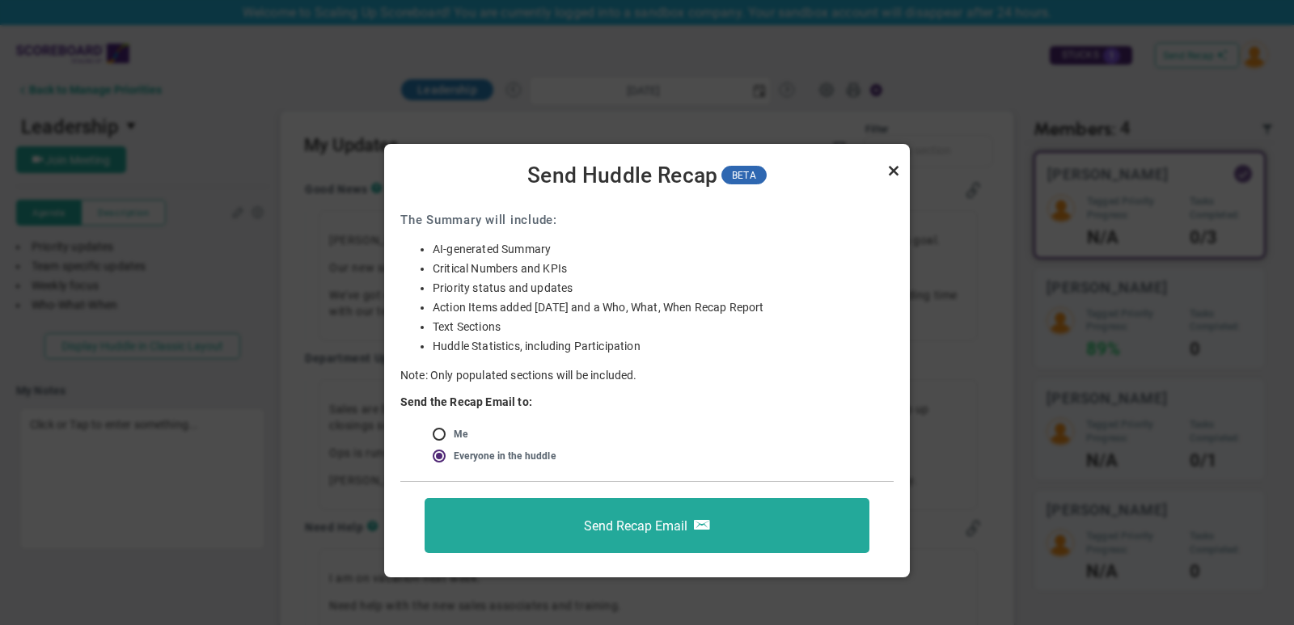
click at [893, 169] on link "Close" at bounding box center [893, 170] width 19 height 19
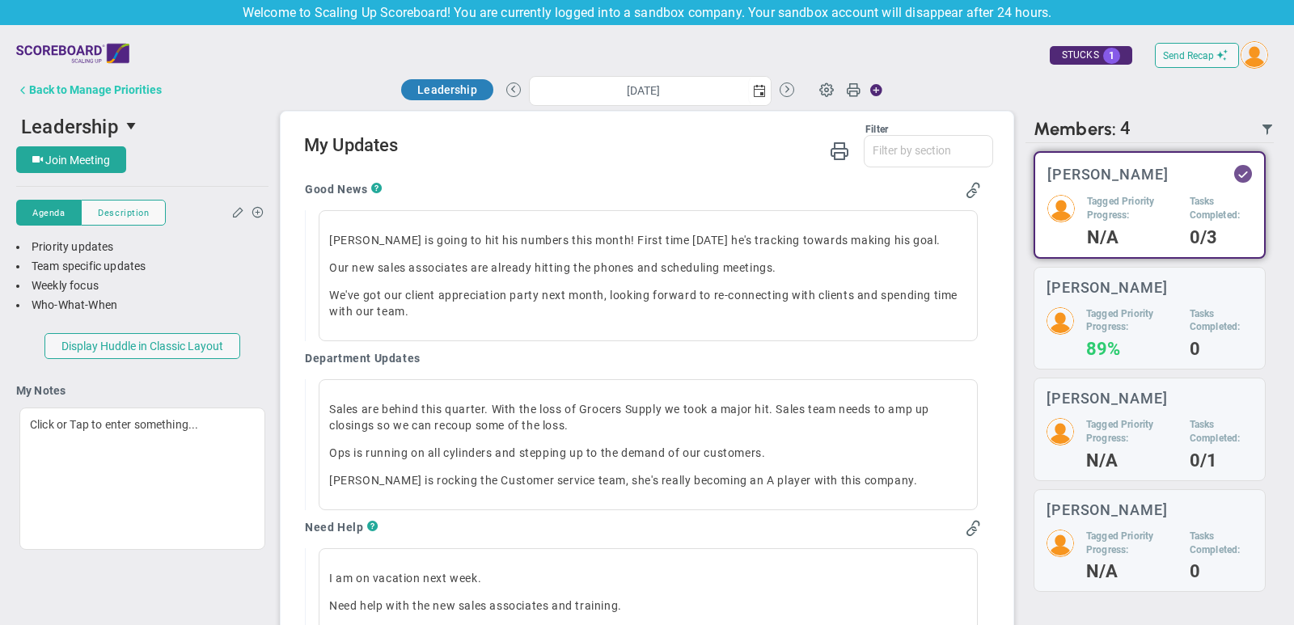
click at [137, 93] on div "Back to Manage Priorities" at bounding box center [95, 89] width 133 height 13
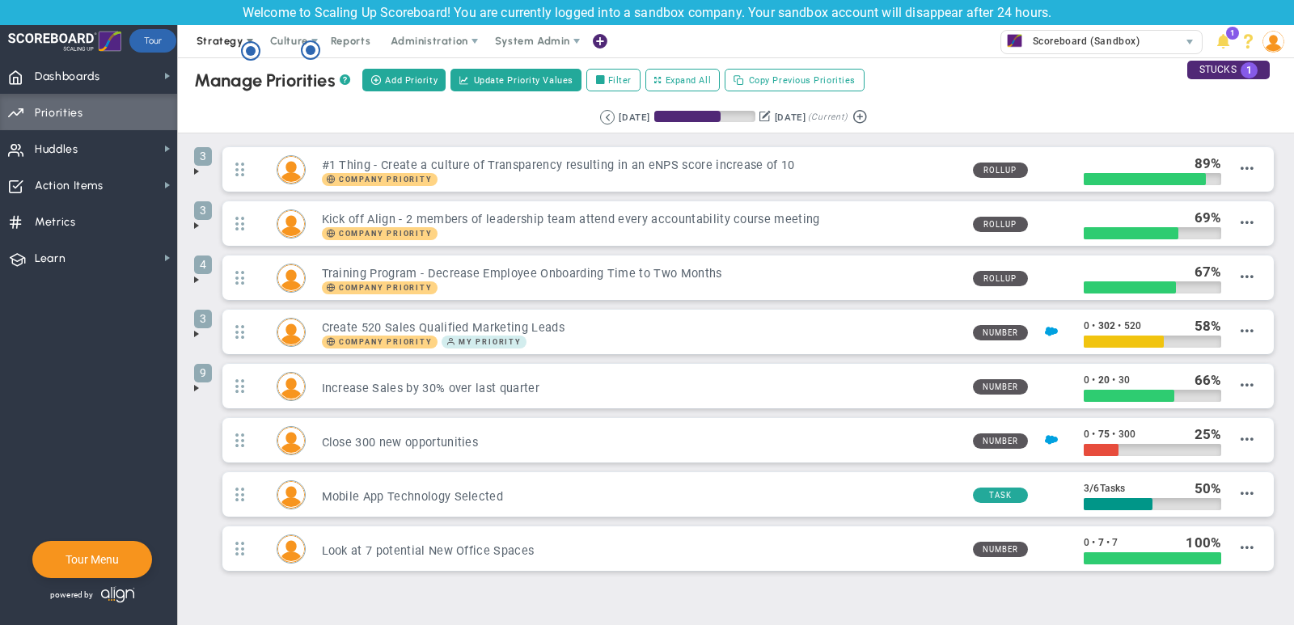
click at [216, 36] on span "Strategy" at bounding box center [219, 41] width 47 height 12
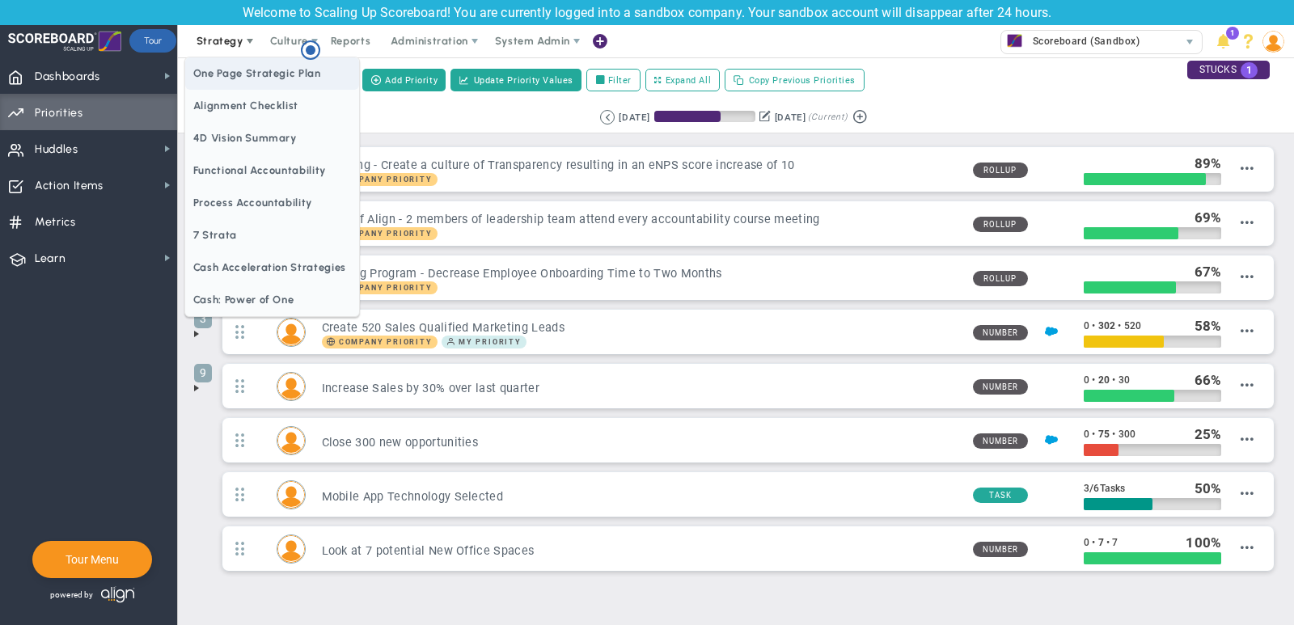
click at [237, 78] on span "One Page Strategic Plan" at bounding box center [272, 73] width 174 height 32
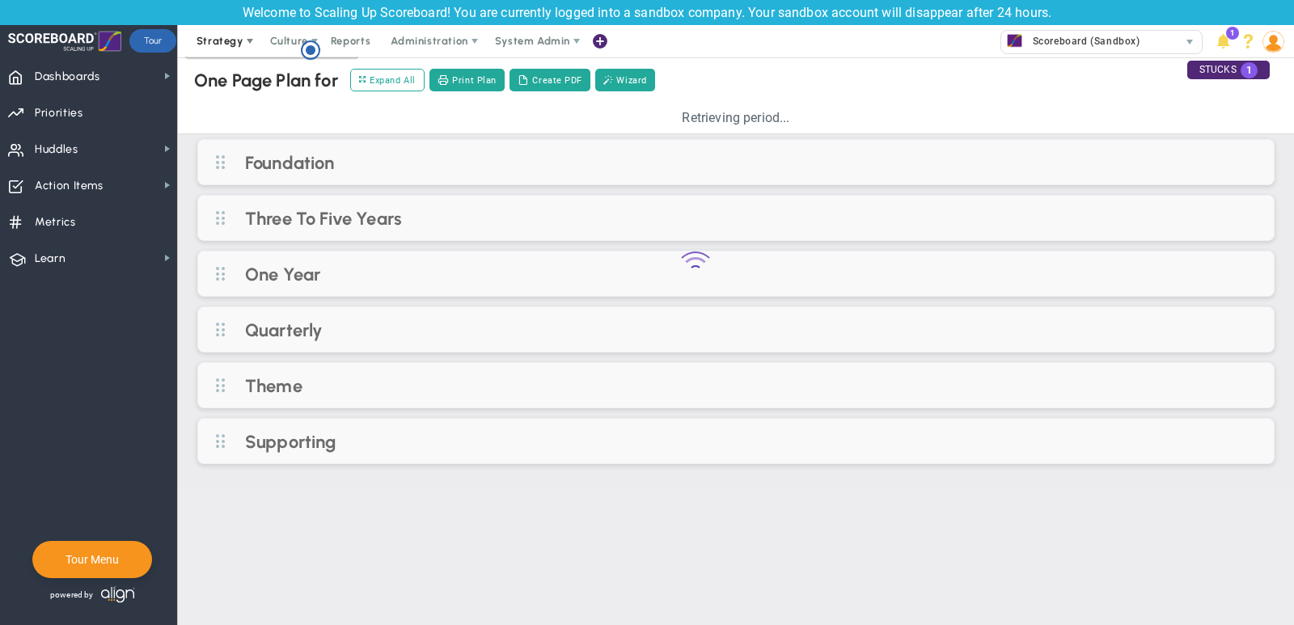
type input "Purpose"
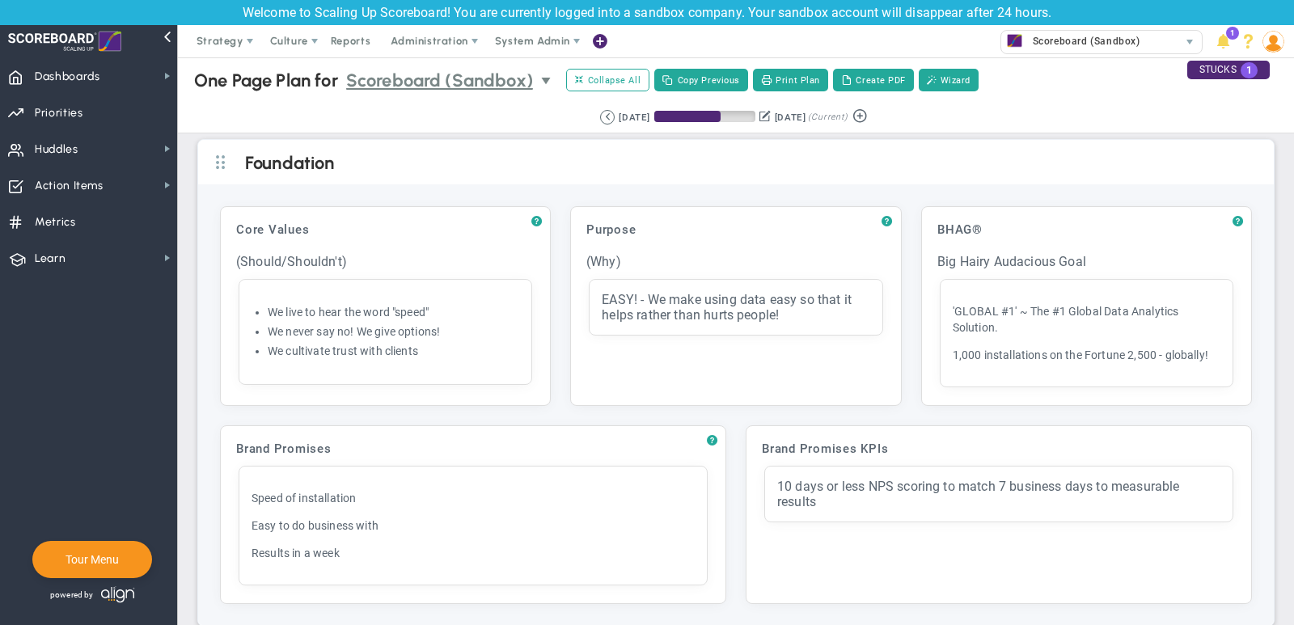
click at [546, 79] on span "select" at bounding box center [547, 80] width 13 height 13
click at [295, 103] on div "Retrieving period... [DATE] [DATE] (Current)" at bounding box center [736, 118] width 1148 height 32
click at [662, 226] on div "Purpose" at bounding box center [735, 229] width 313 height 29
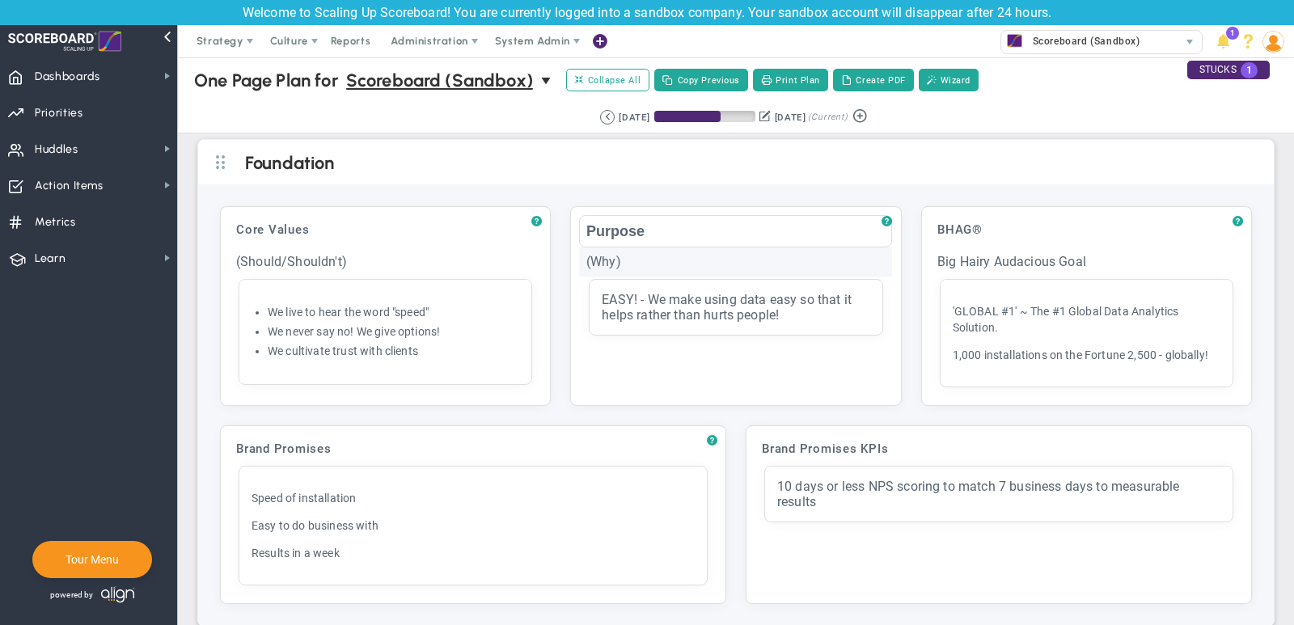
click at [641, 257] on div "(Why)" at bounding box center [735, 262] width 313 height 30
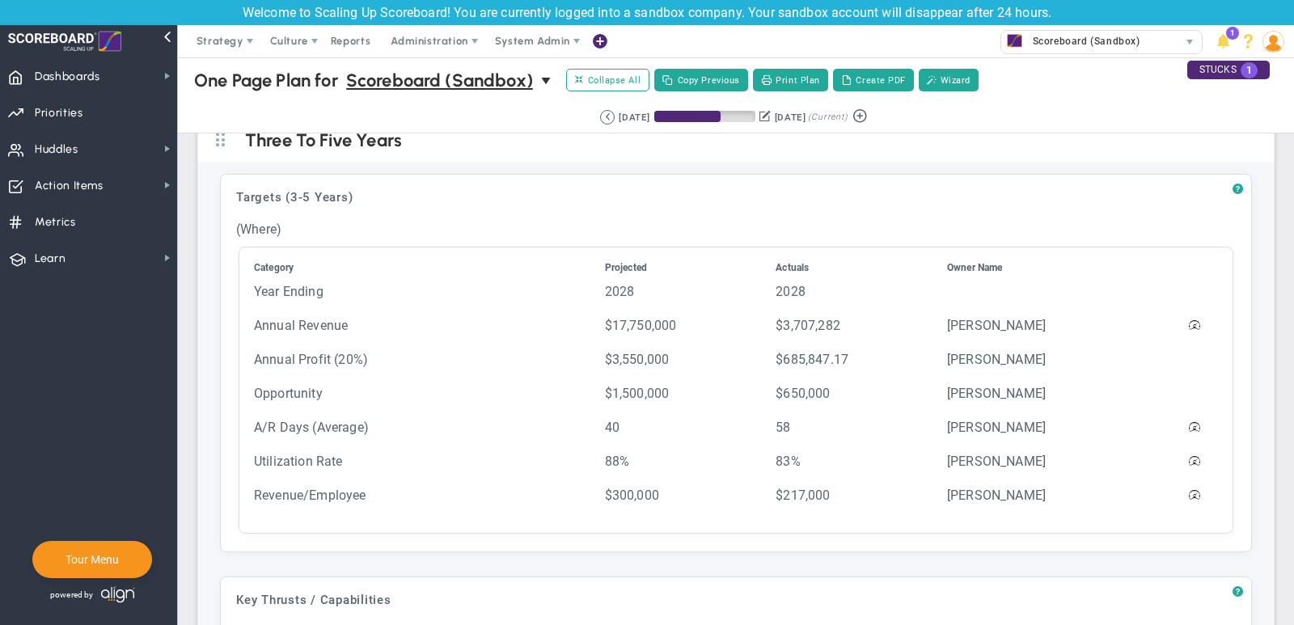
scroll to position [404, 0]
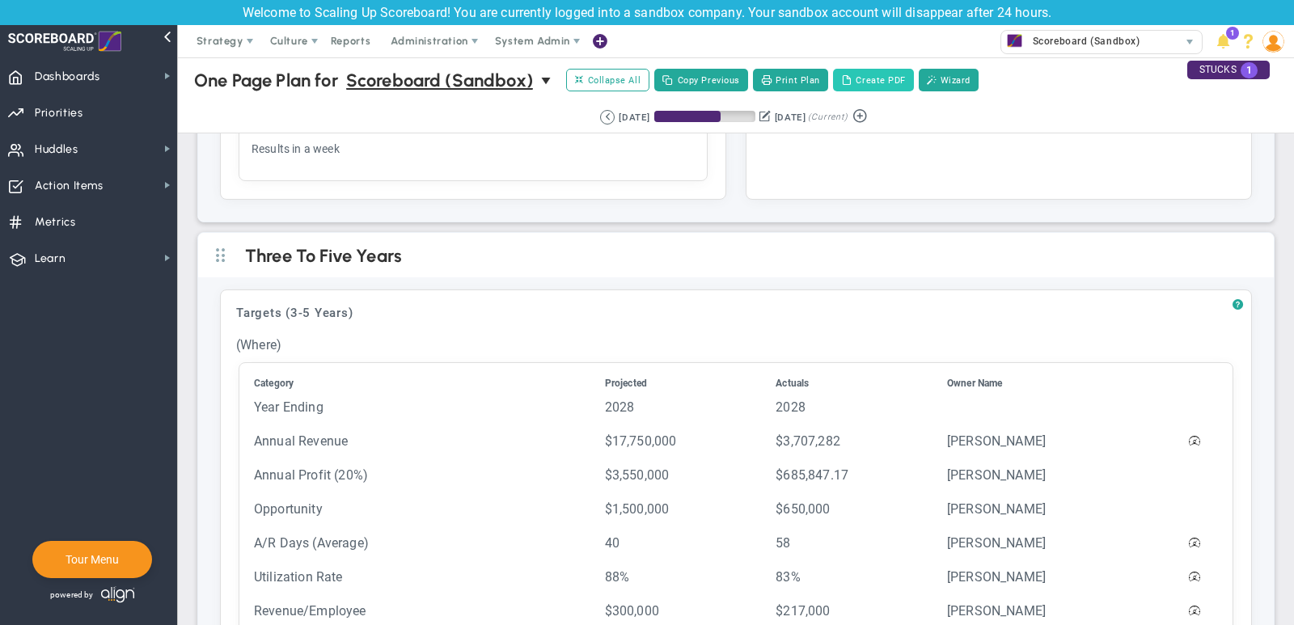
click at [863, 85] on button "Create PDF" at bounding box center [873, 80] width 81 height 23
click at [344, 42] on span "Reports" at bounding box center [351, 41] width 57 height 32
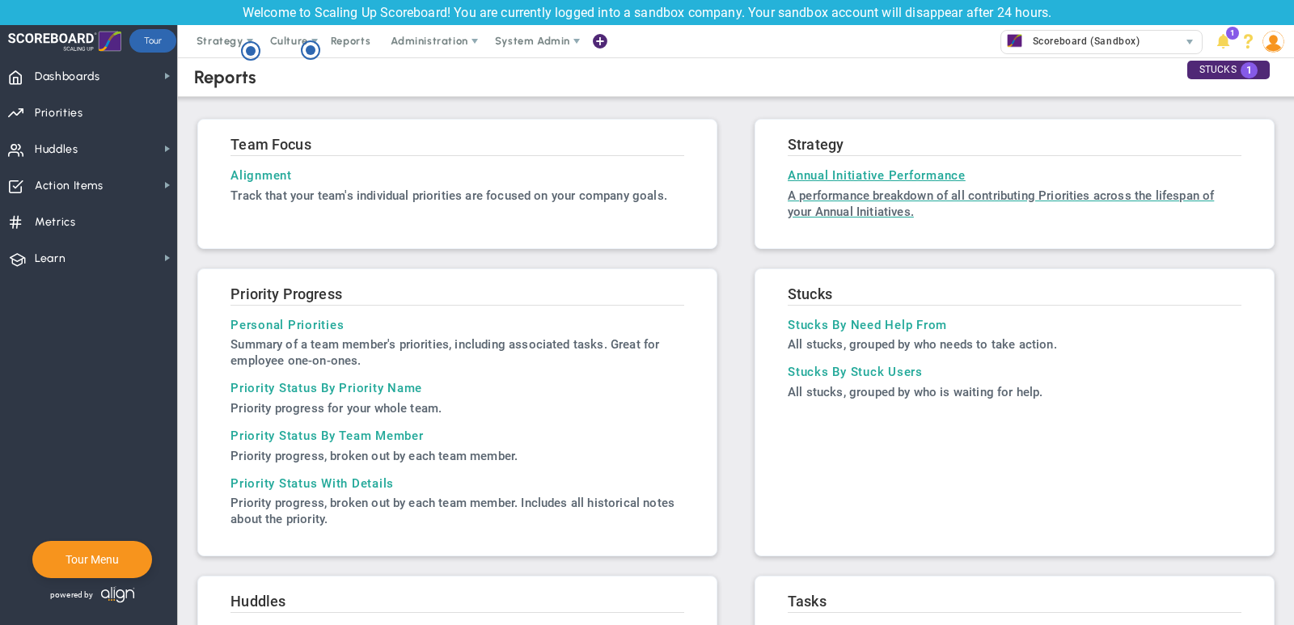
click at [841, 206] on p "A performance breakdown of all contributing Priorities across the lifespan of y…" at bounding box center [1014, 204] width 454 height 32
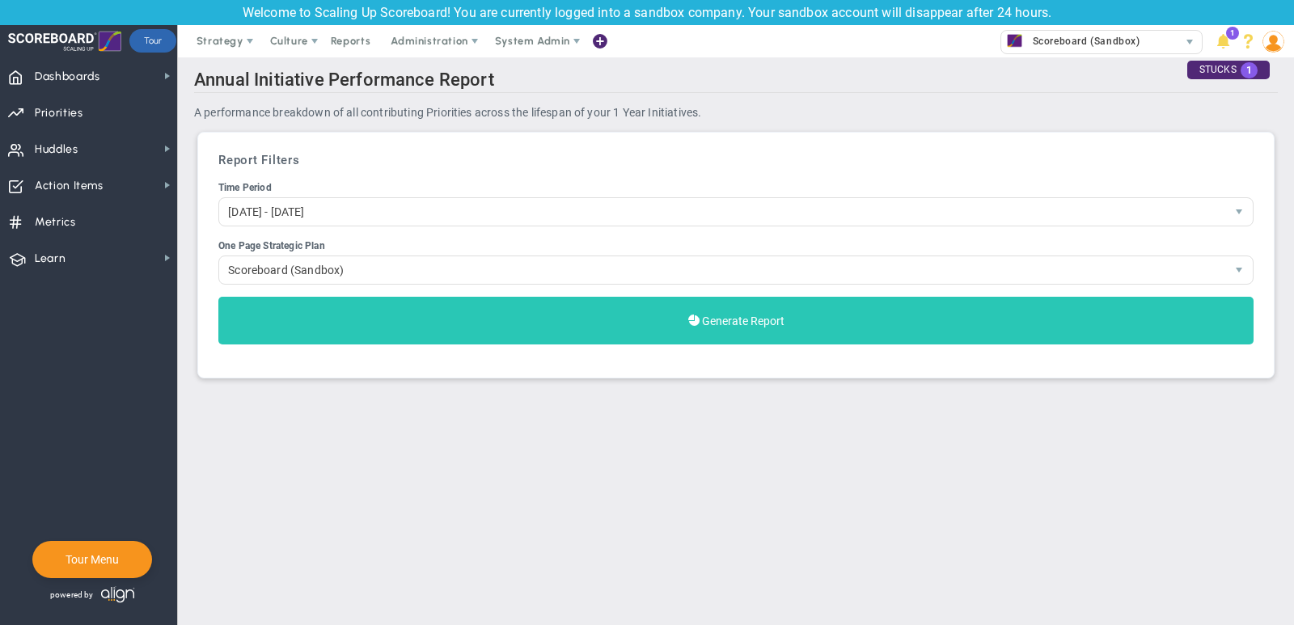
click at [770, 326] on span "Generate Report" at bounding box center [743, 320] width 82 height 13
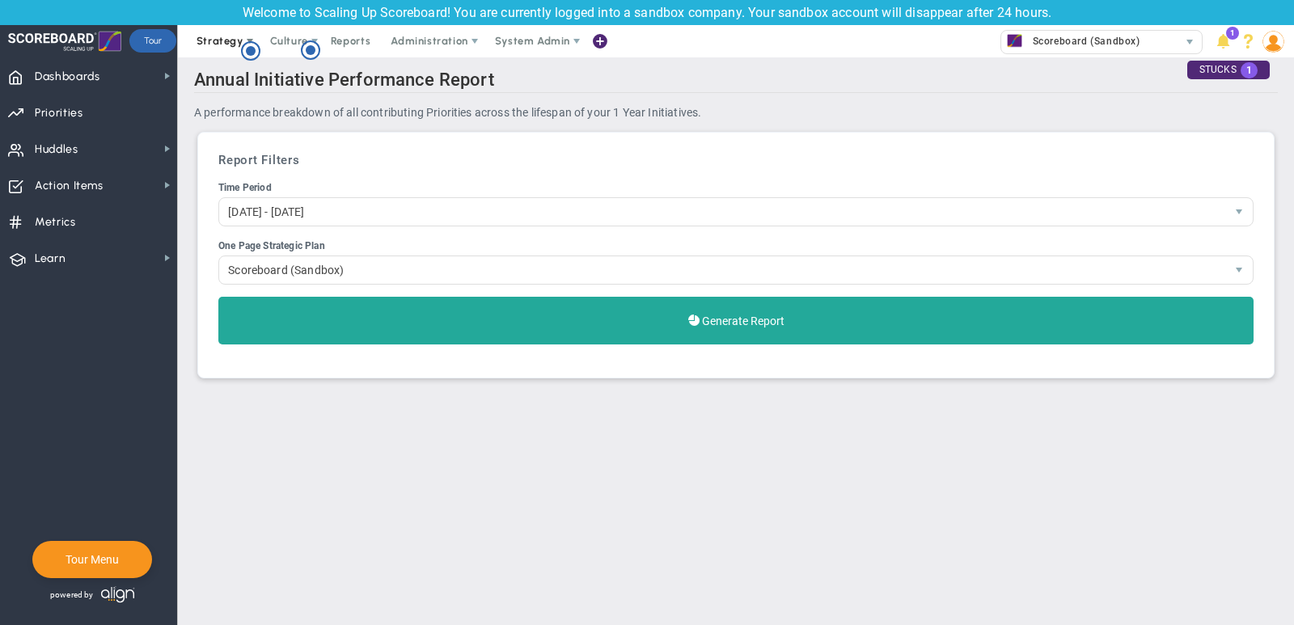
click at [217, 40] on span "Strategy" at bounding box center [219, 41] width 47 height 12
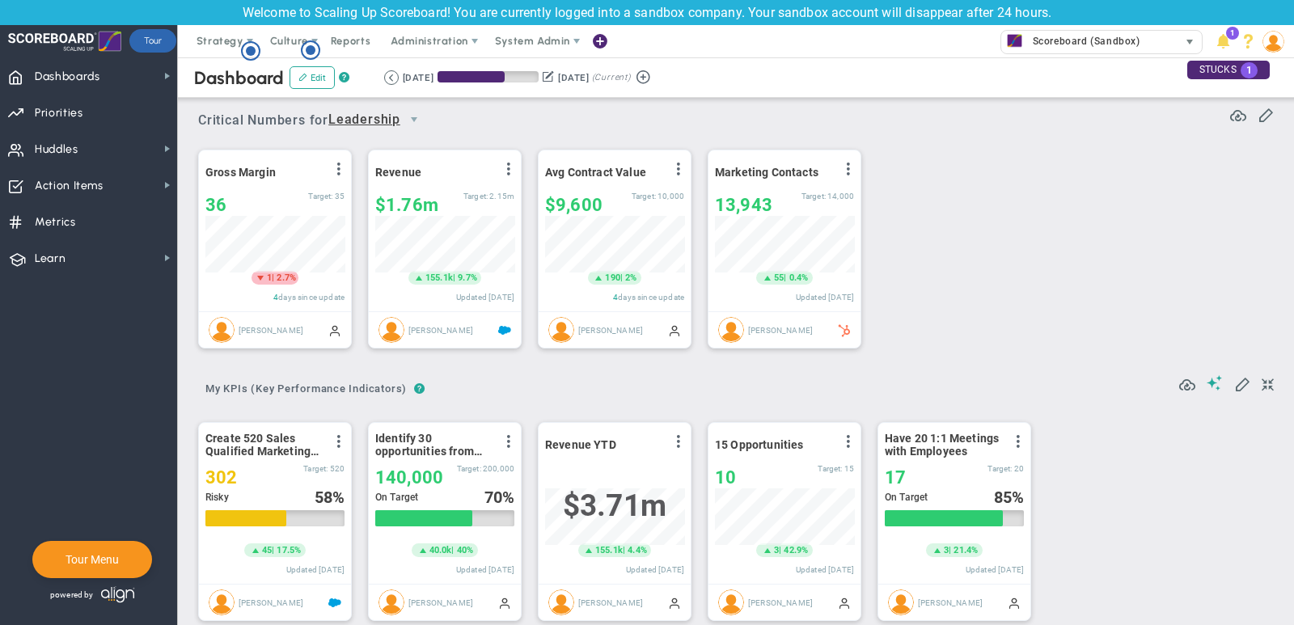
click at [1095, 45] on span "Scoreboard (Sandbox)" at bounding box center [1082, 41] width 116 height 21
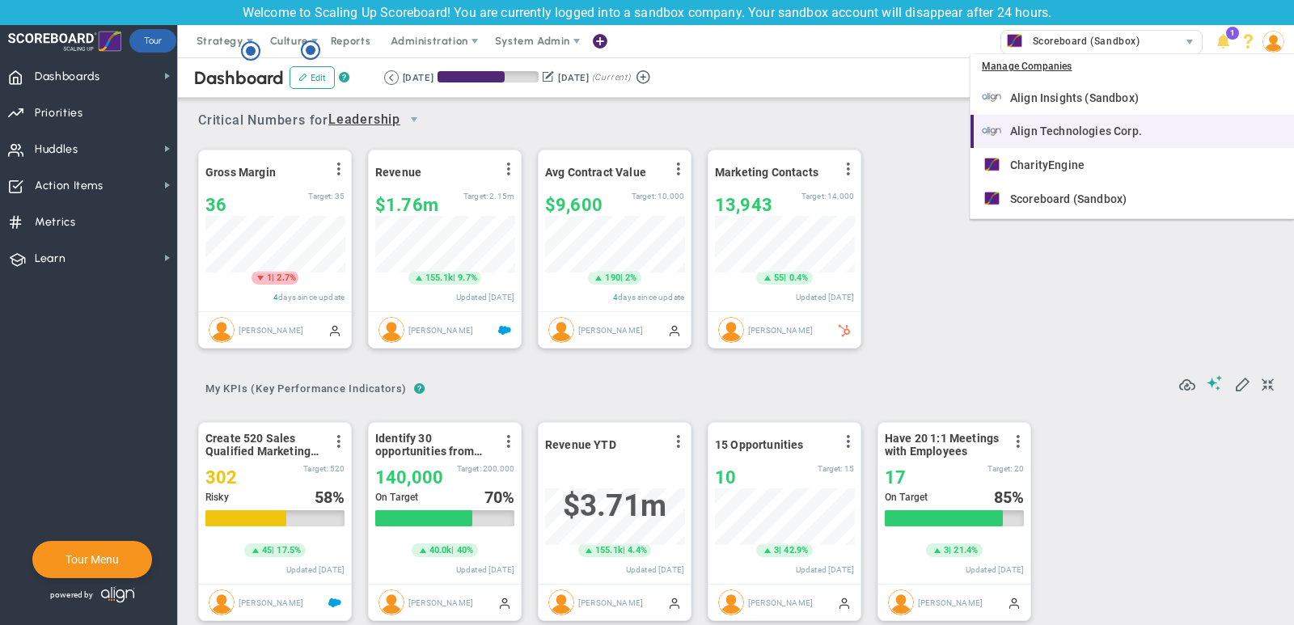
click at [1104, 120] on li "Align Technologies Corp." at bounding box center [1131, 132] width 323 height 34
